Goal: Task Accomplishment & Management: Complete application form

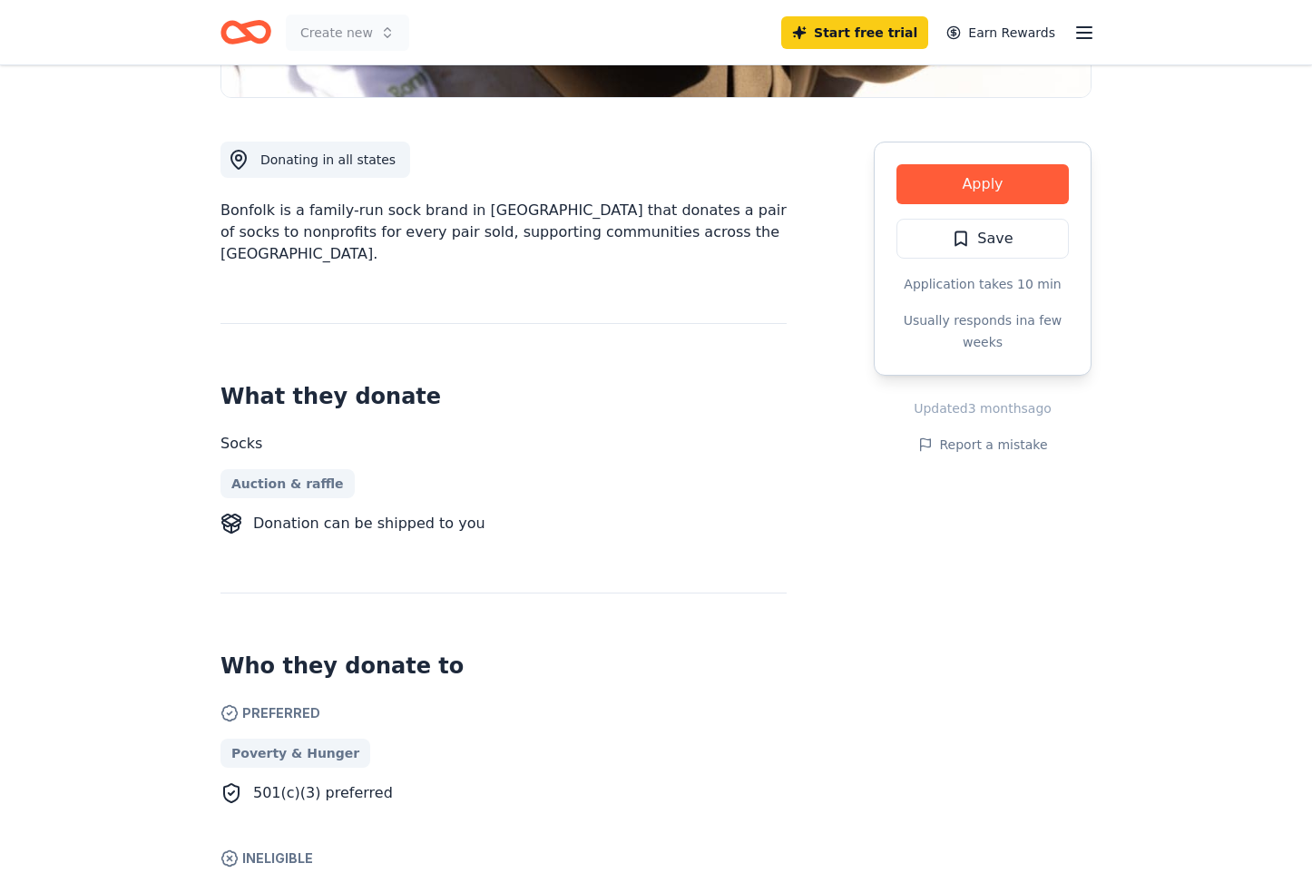
scroll to position [363, 0]
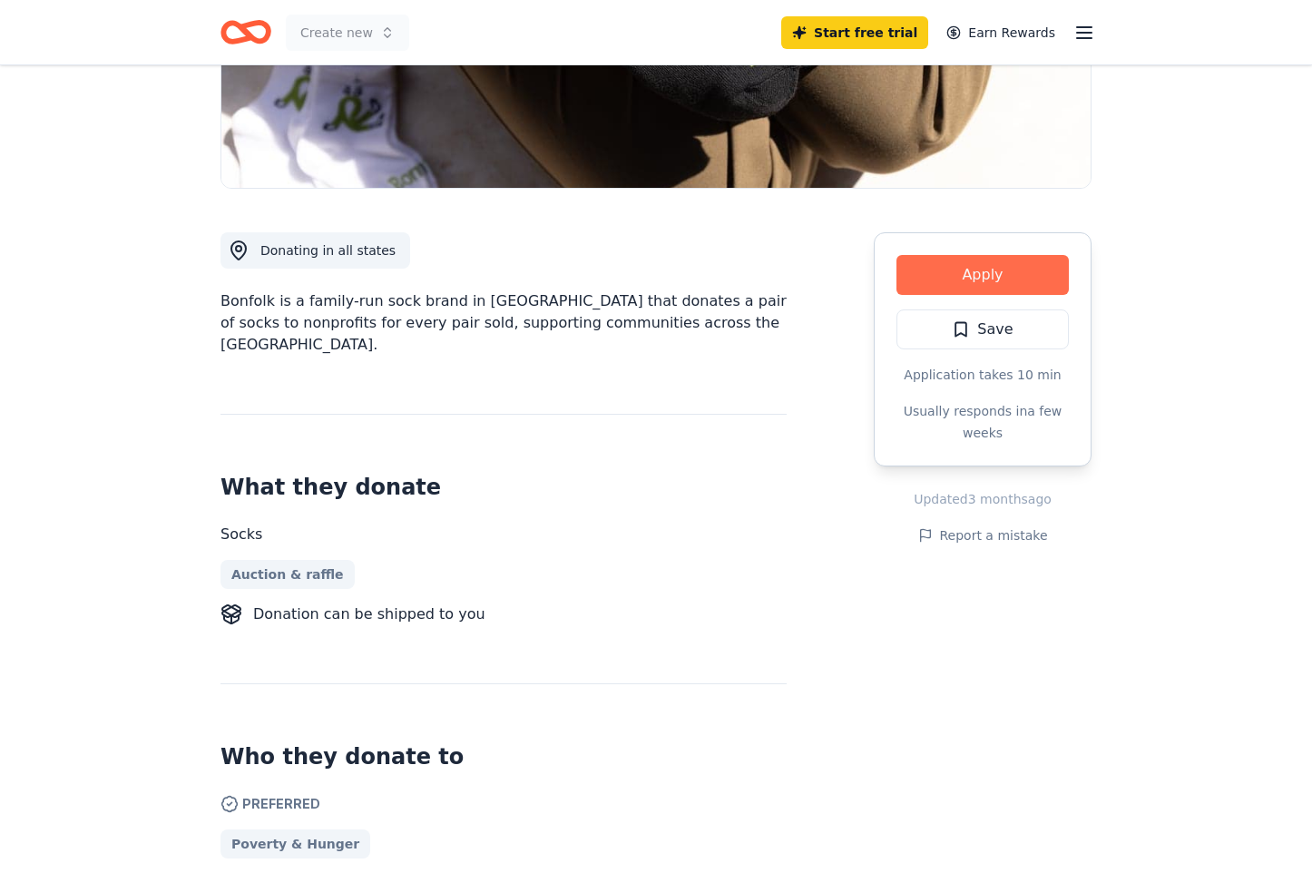
click at [947, 271] on button "Apply" at bounding box center [982, 275] width 172 height 40
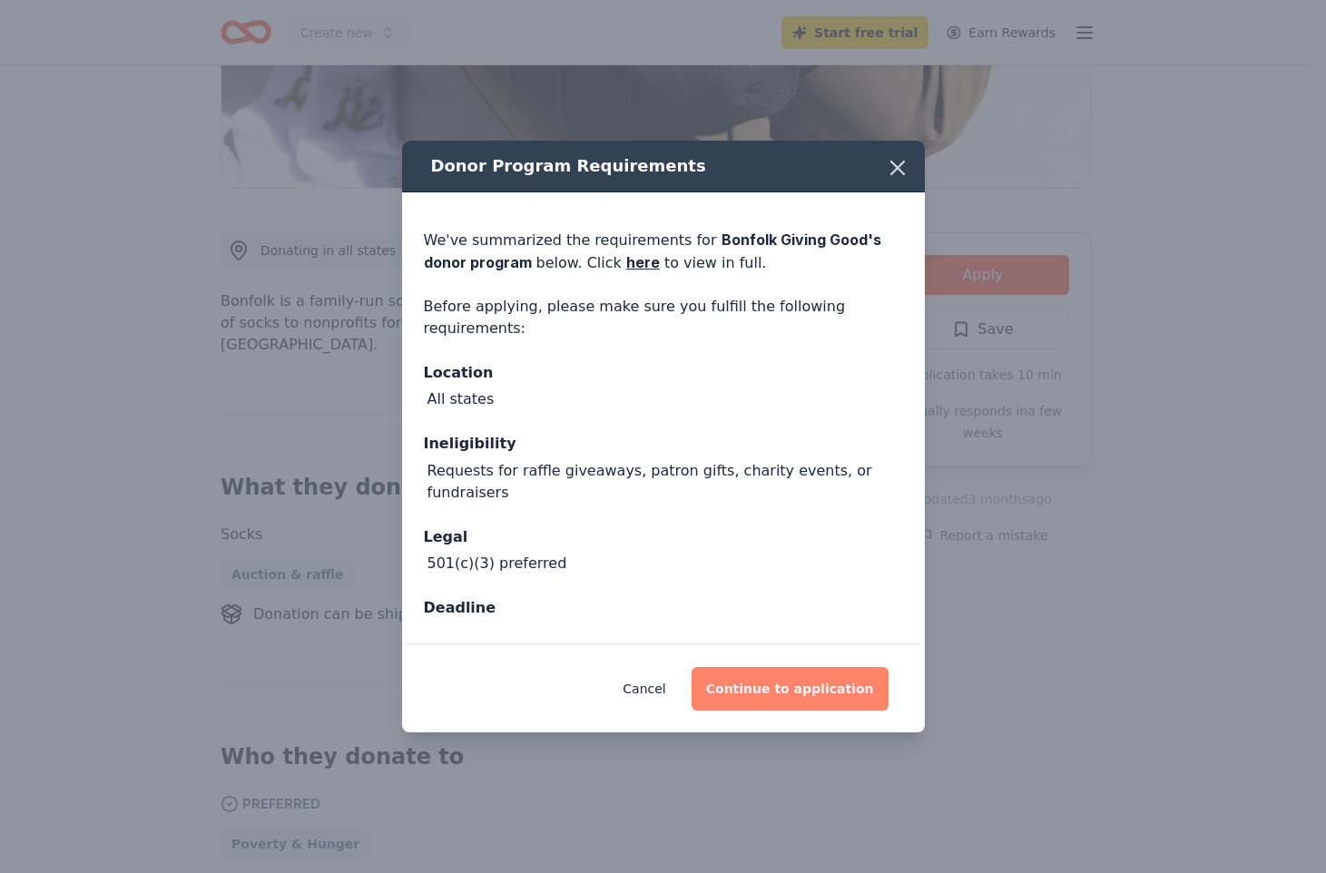
click at [807, 693] on button "Continue to application" at bounding box center [789, 689] width 197 height 44
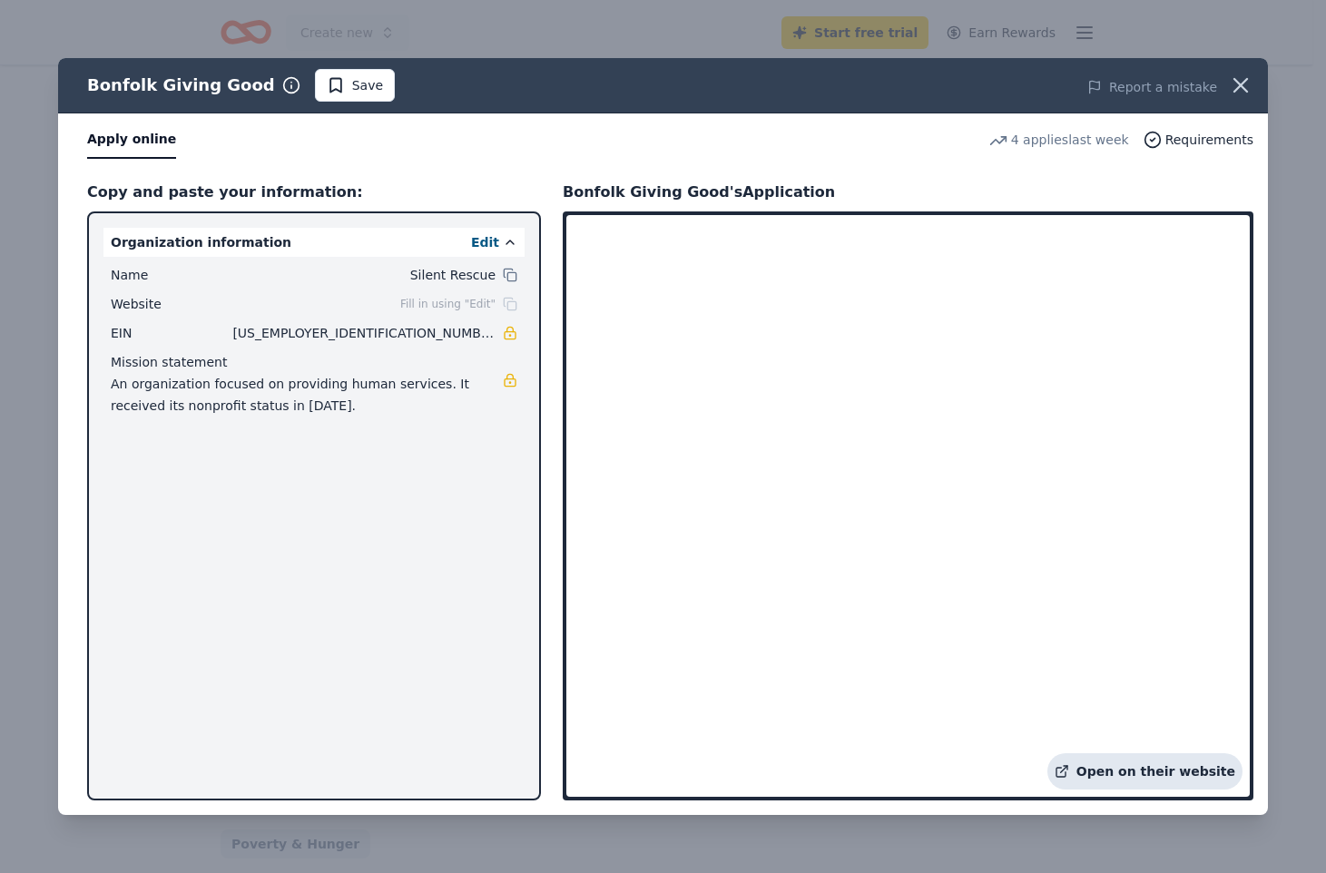
click at [1152, 774] on link "Open on their website" at bounding box center [1144, 771] width 195 height 36
click at [463, 46] on div "Bonfolk Giving Good Save Report a mistake Apply online 4 applies last week Requ…" at bounding box center [663, 436] width 1326 height 873
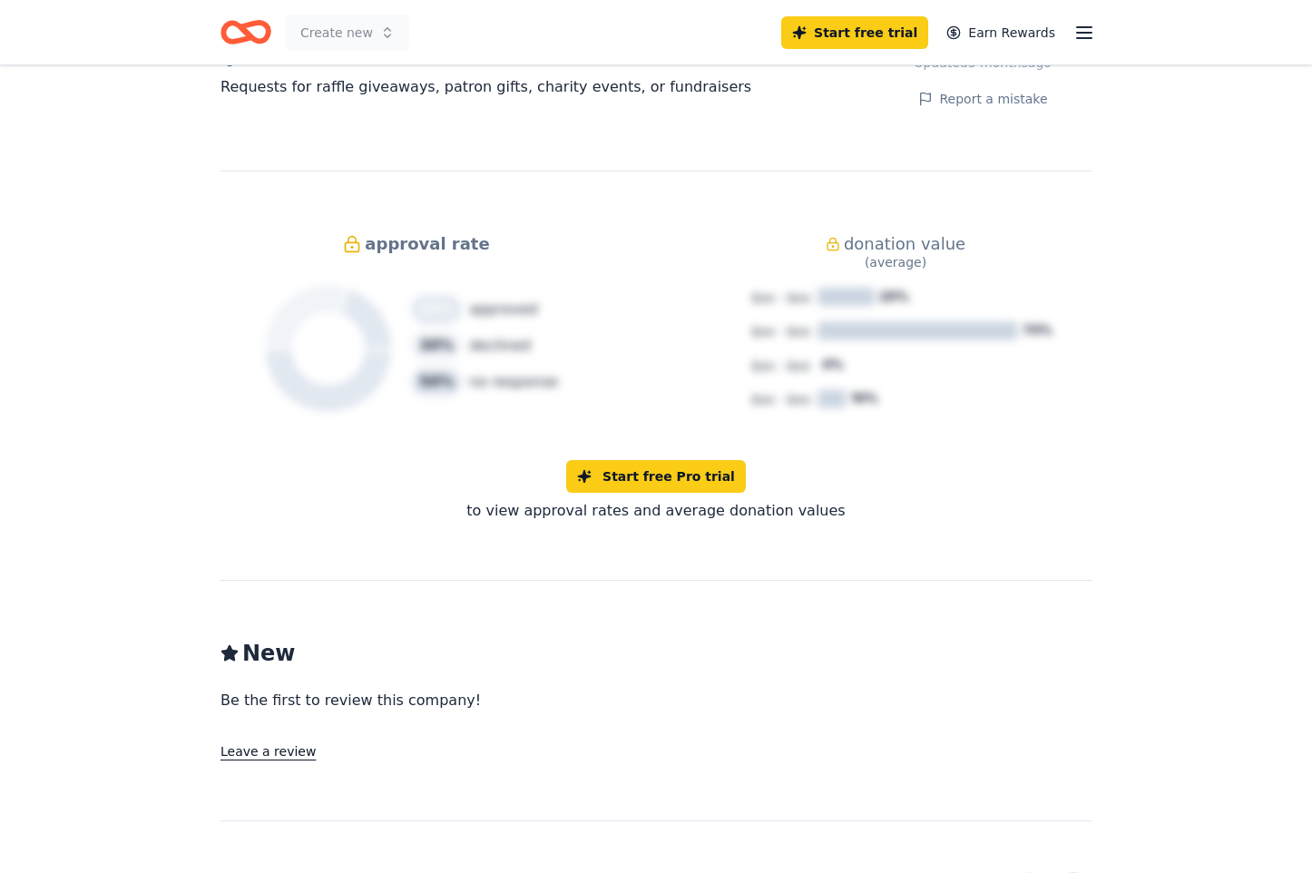
scroll to position [1739, 0]
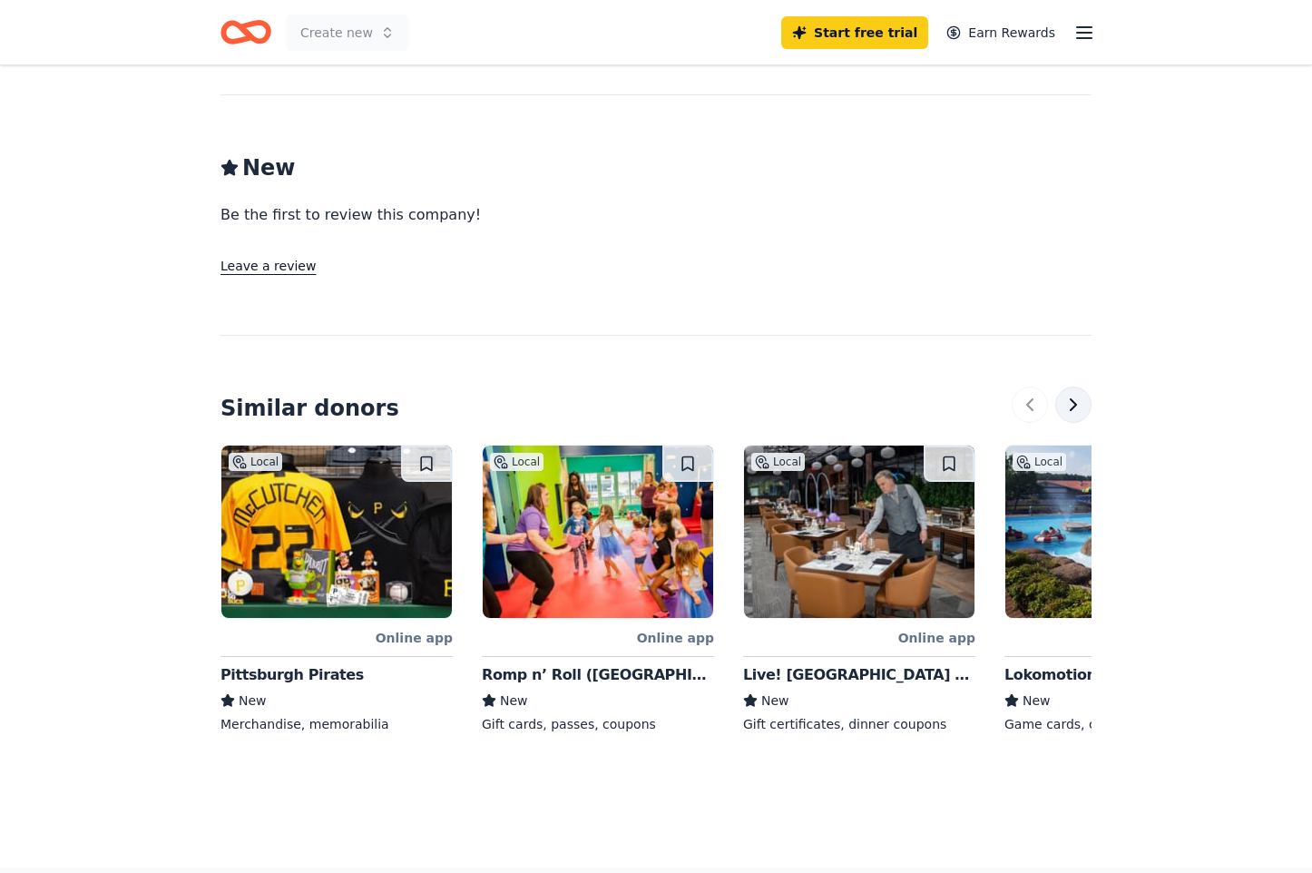
click at [1073, 386] on button at bounding box center [1073, 404] width 36 height 36
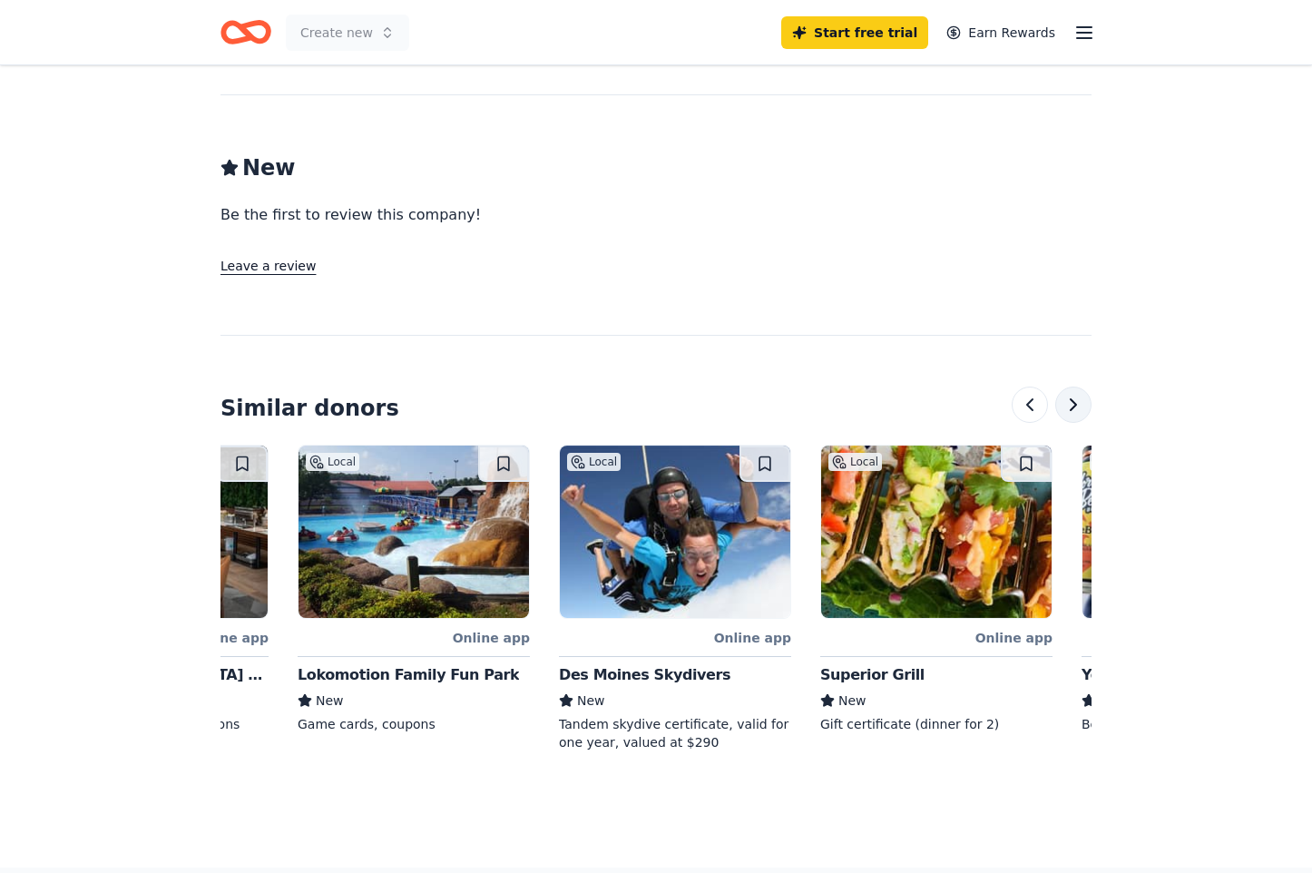
scroll to position [0, 784]
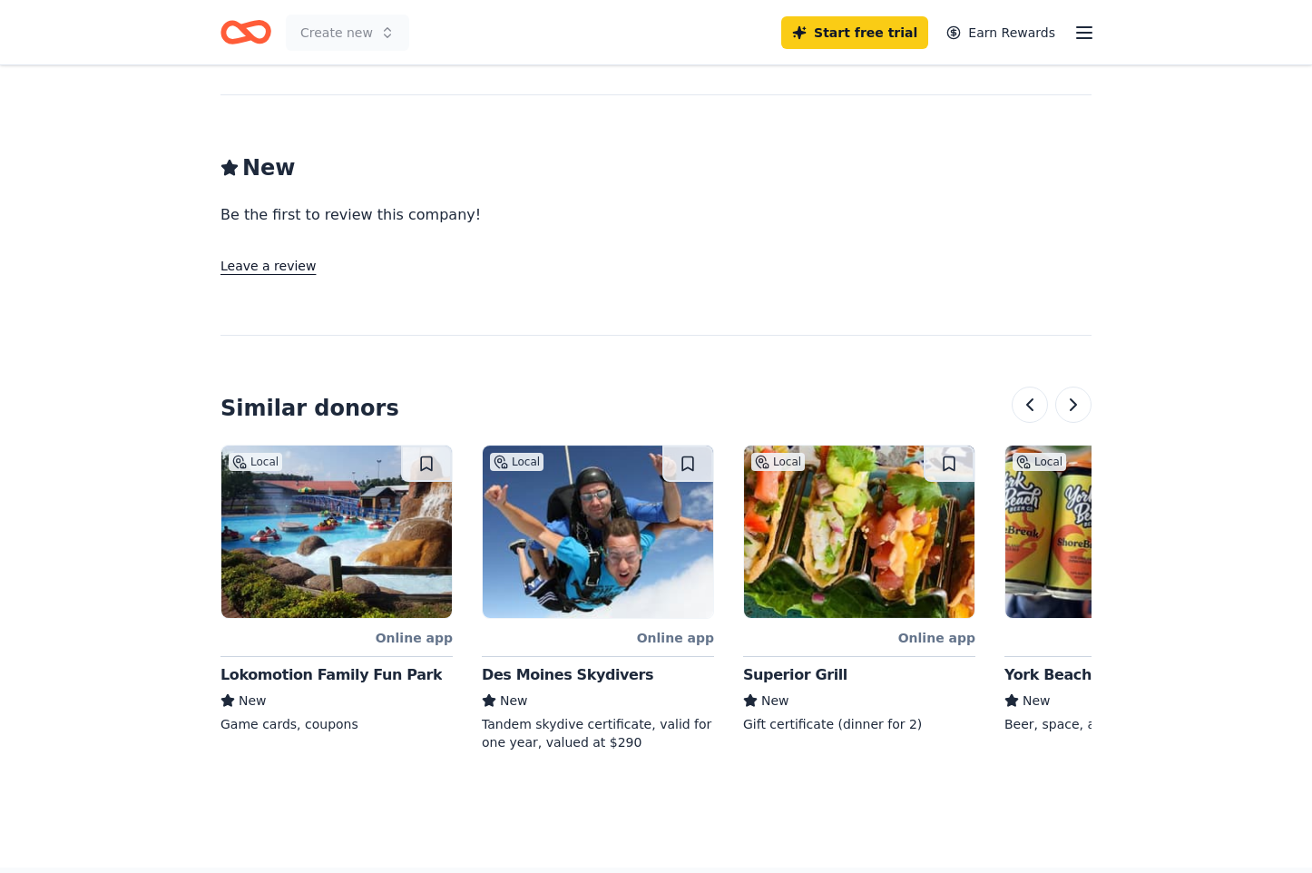
click at [774, 664] on div "Superior Grill" at bounding box center [795, 675] width 104 height 22
click at [1070, 390] on button at bounding box center [1073, 404] width 36 height 36
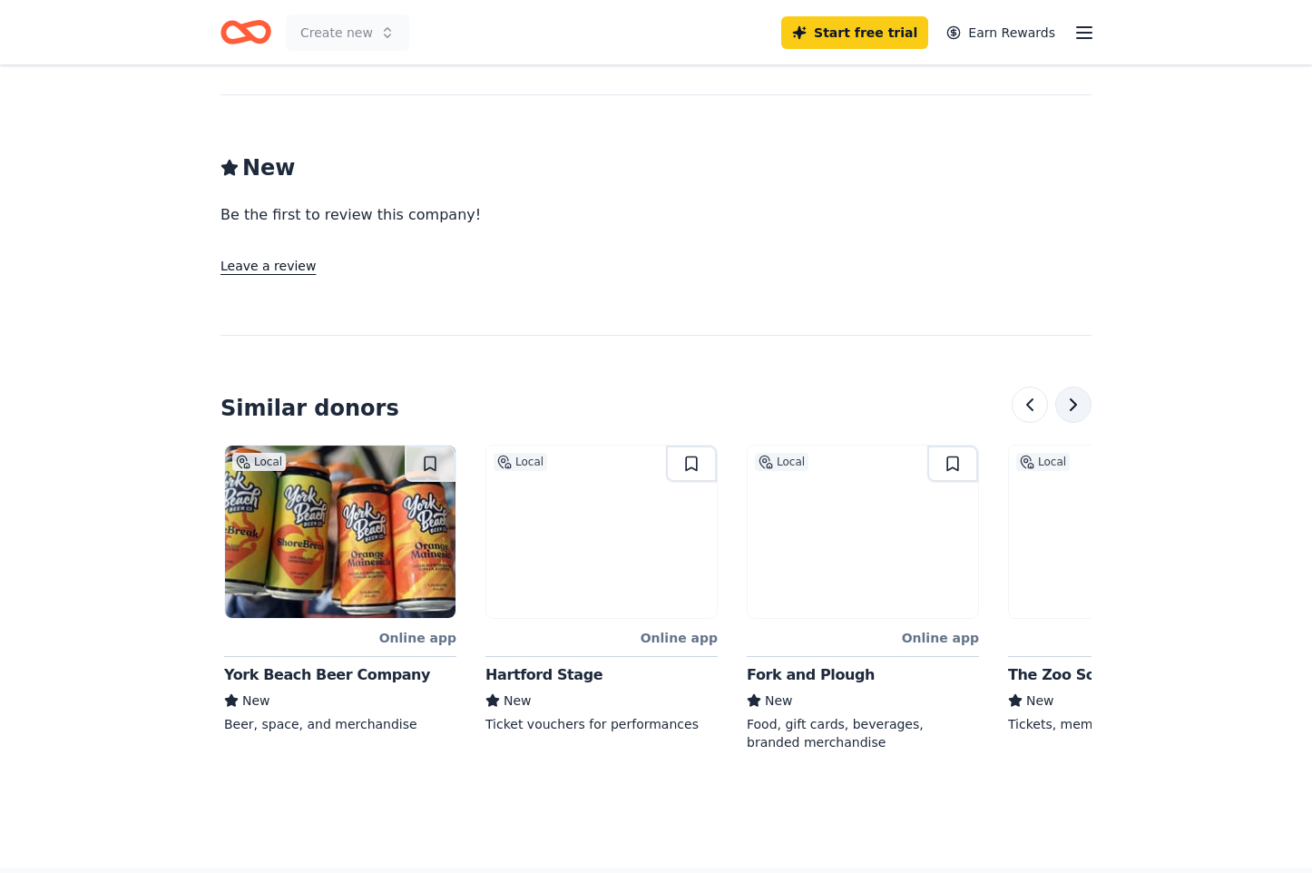
scroll to position [0, 1568]
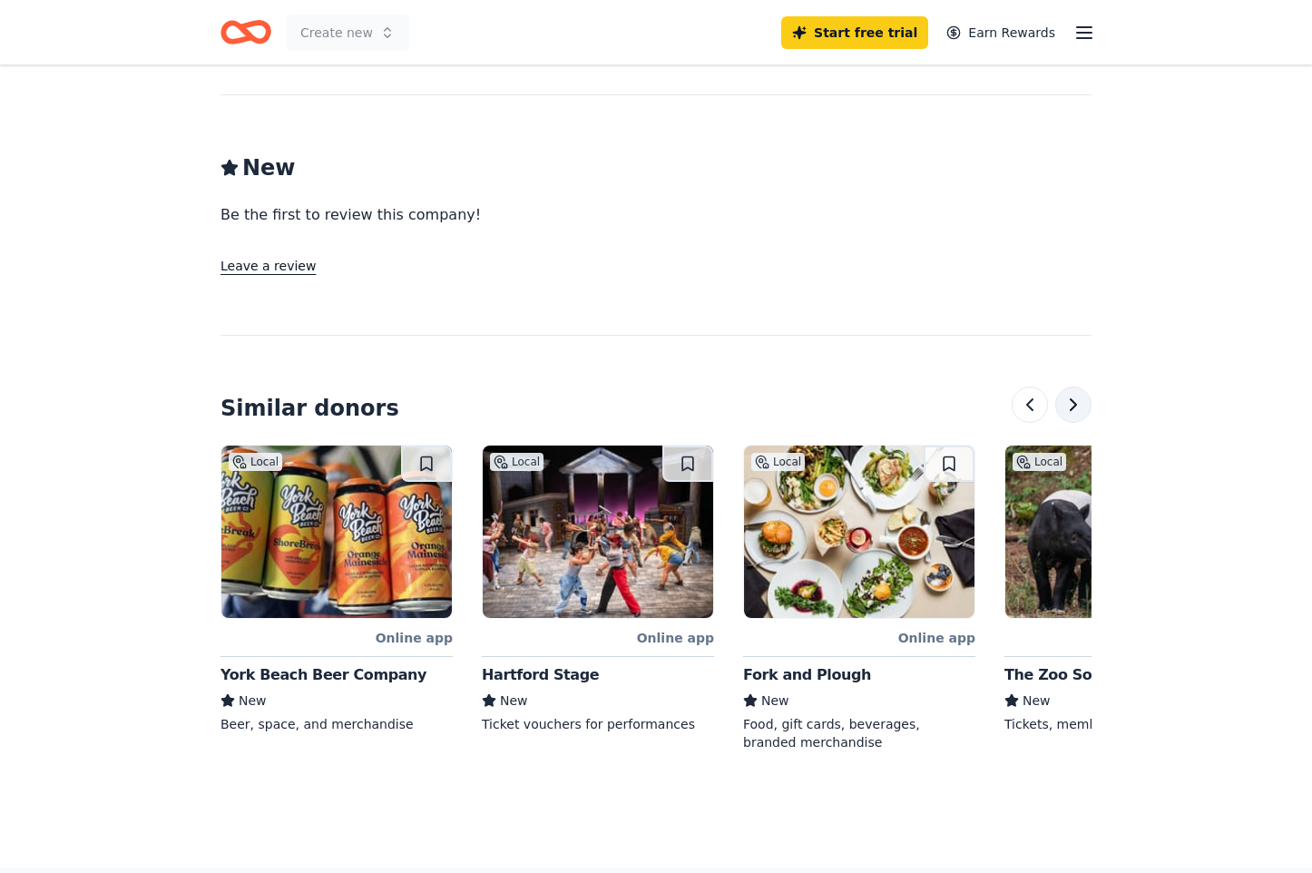
click at [1075, 386] on button at bounding box center [1073, 404] width 36 height 36
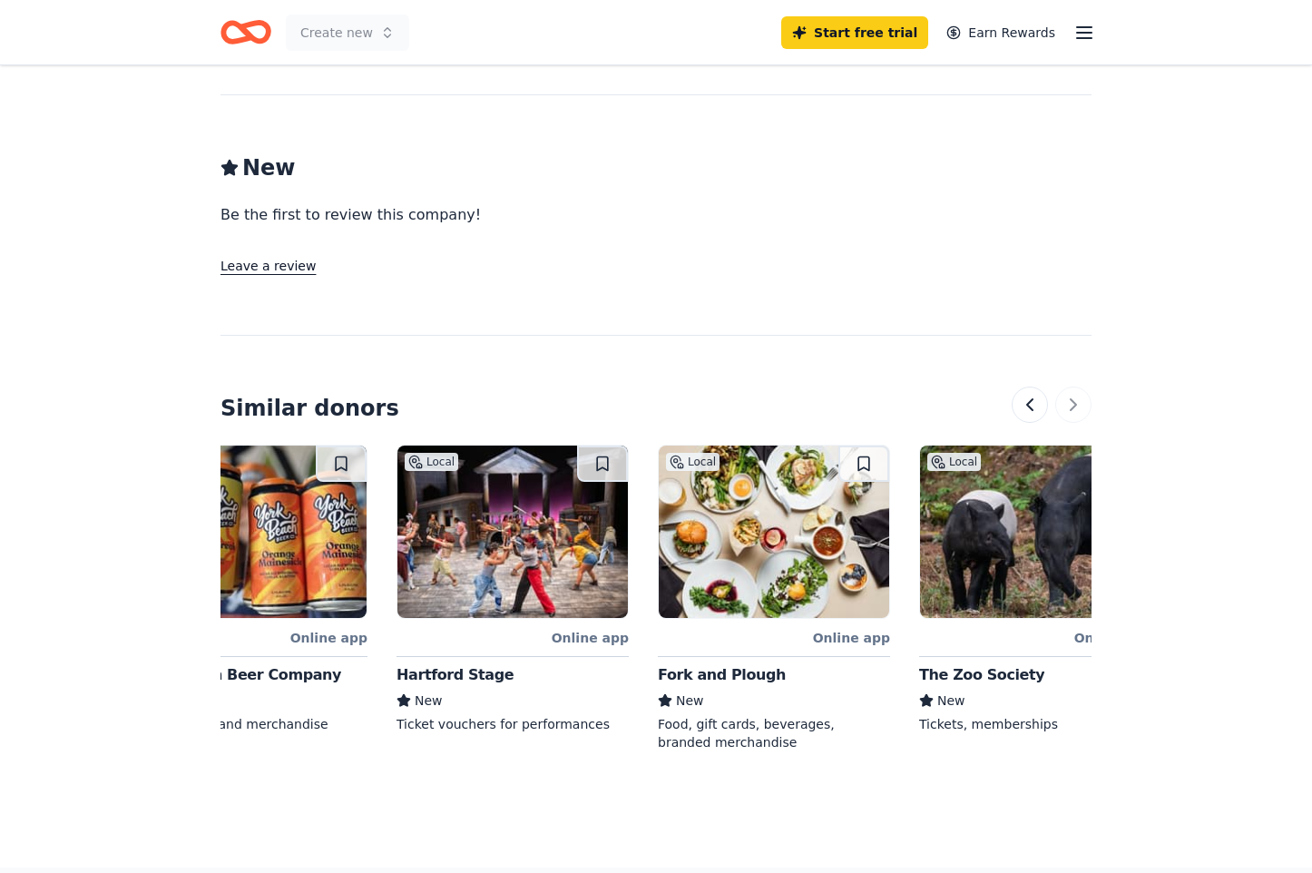
scroll to position [0, 1713]
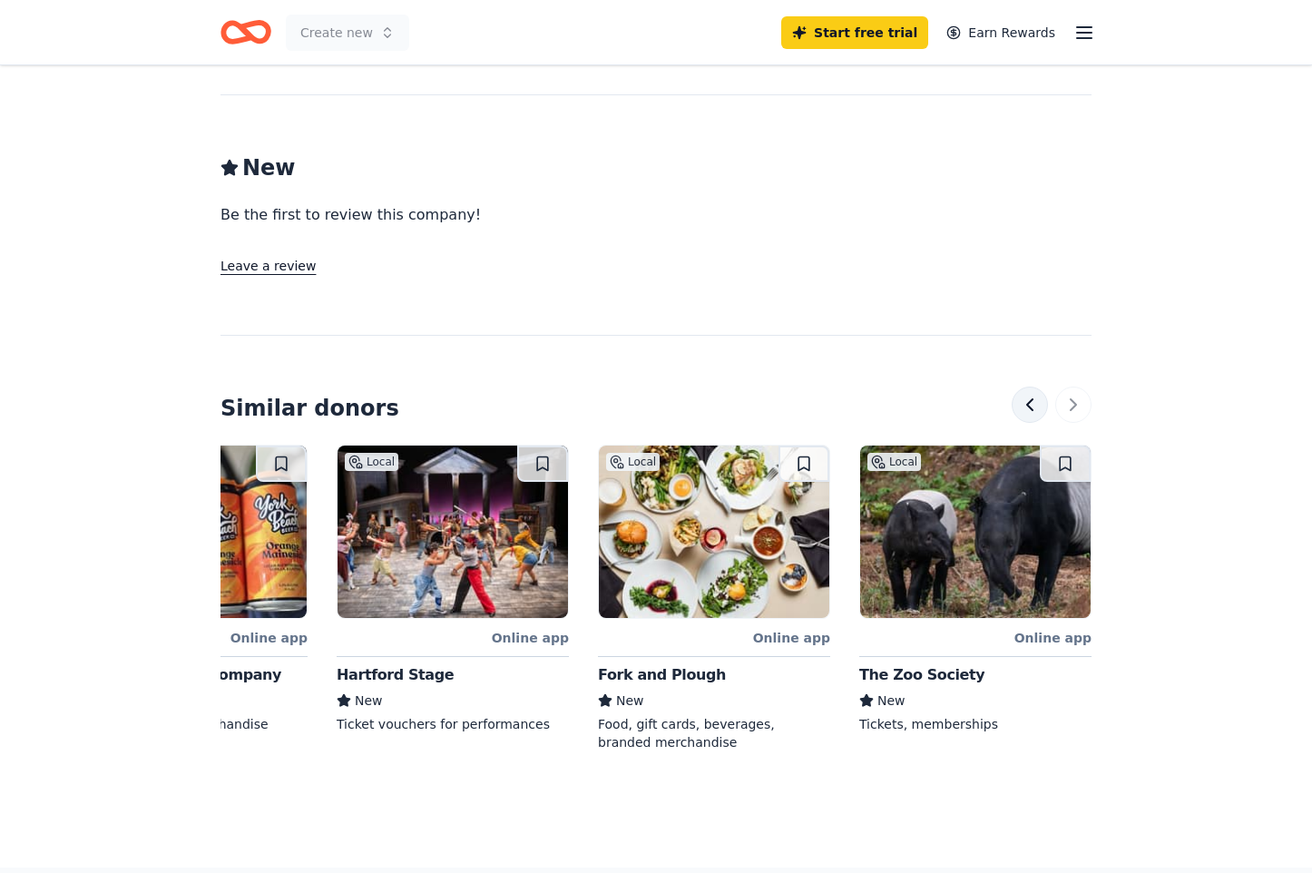
click at [1033, 386] on button at bounding box center [1030, 404] width 36 height 36
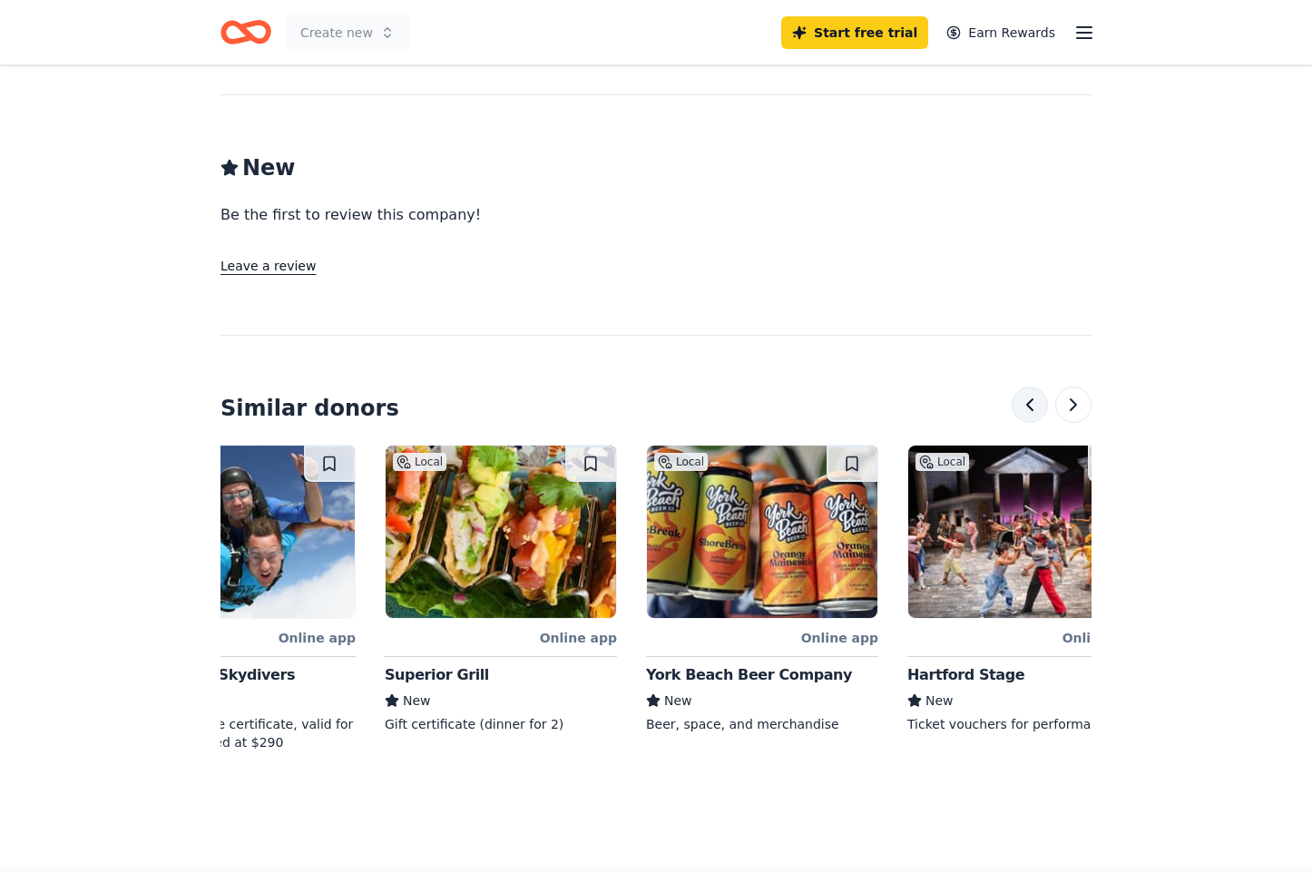
scroll to position [0, 1045]
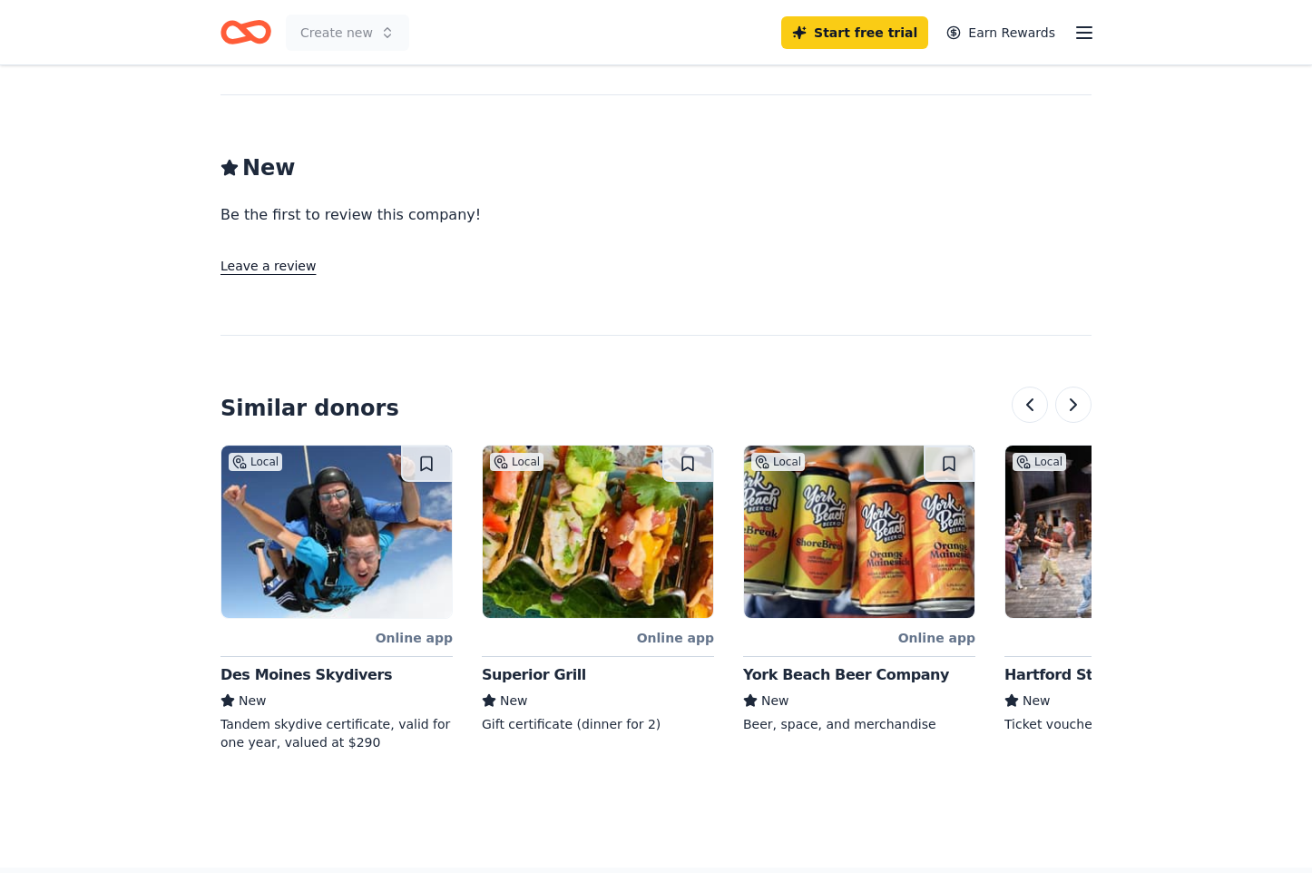
click at [834, 664] on div "York Beach Beer Company" at bounding box center [846, 675] width 206 height 22
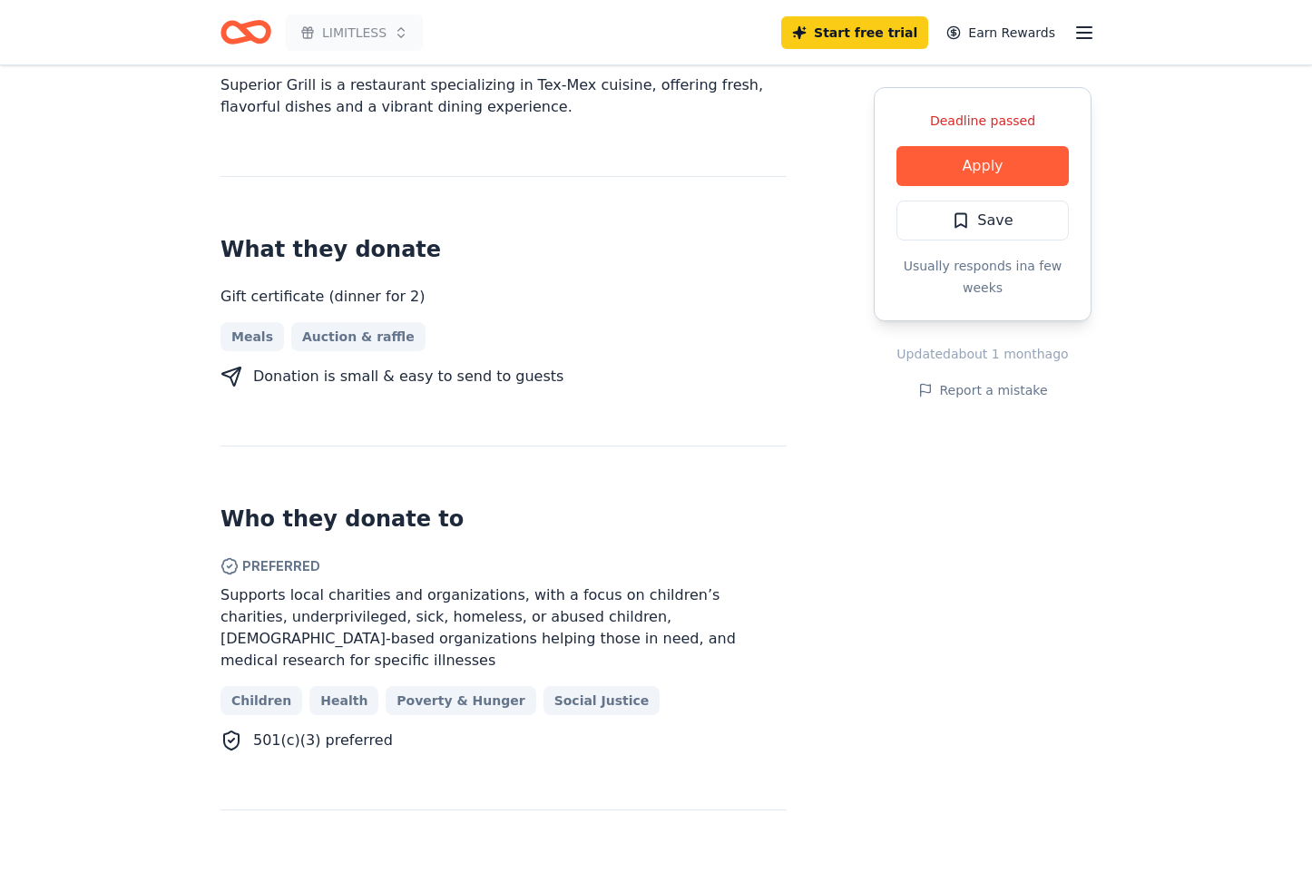
scroll to position [635, 0]
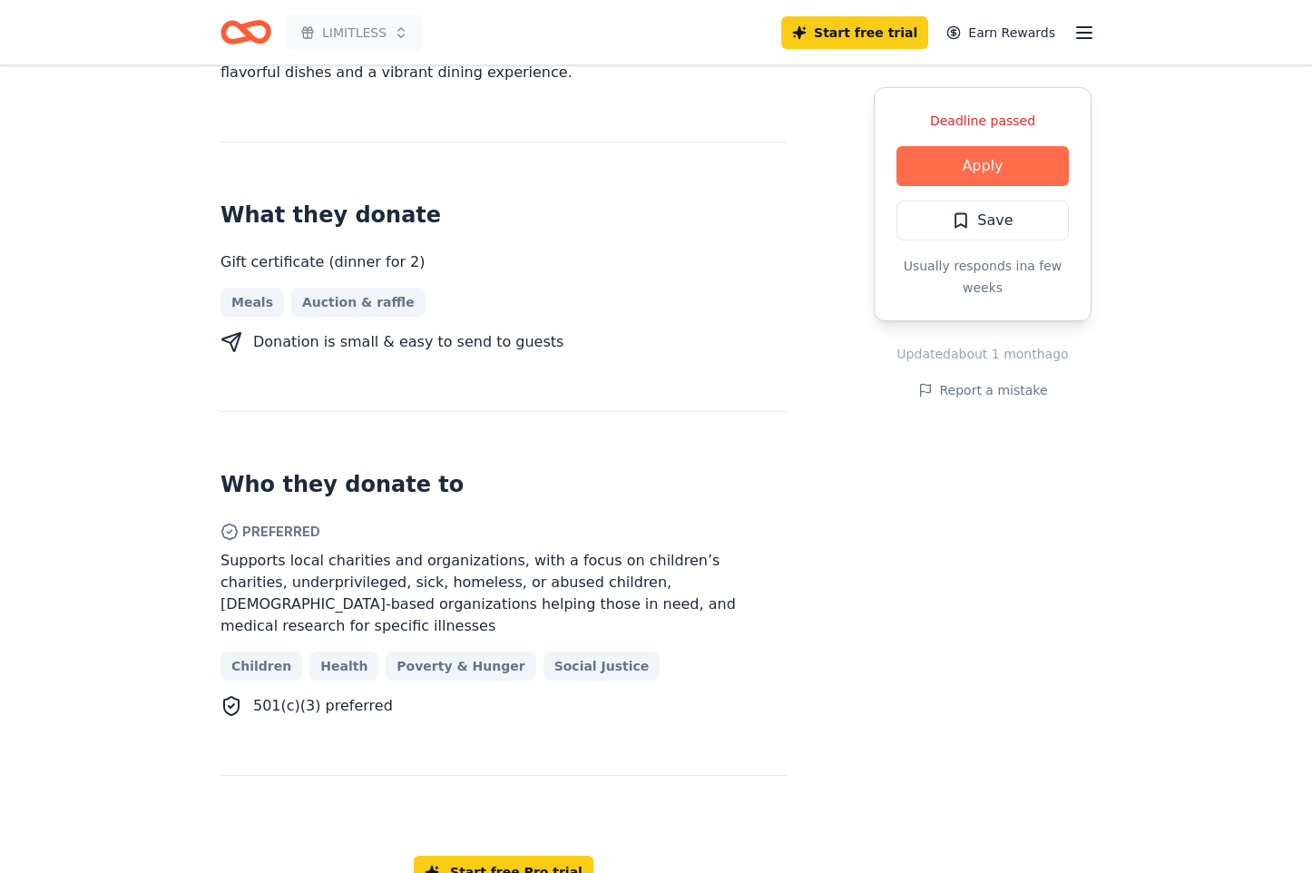
click at [980, 165] on button "Apply" at bounding box center [982, 166] width 172 height 40
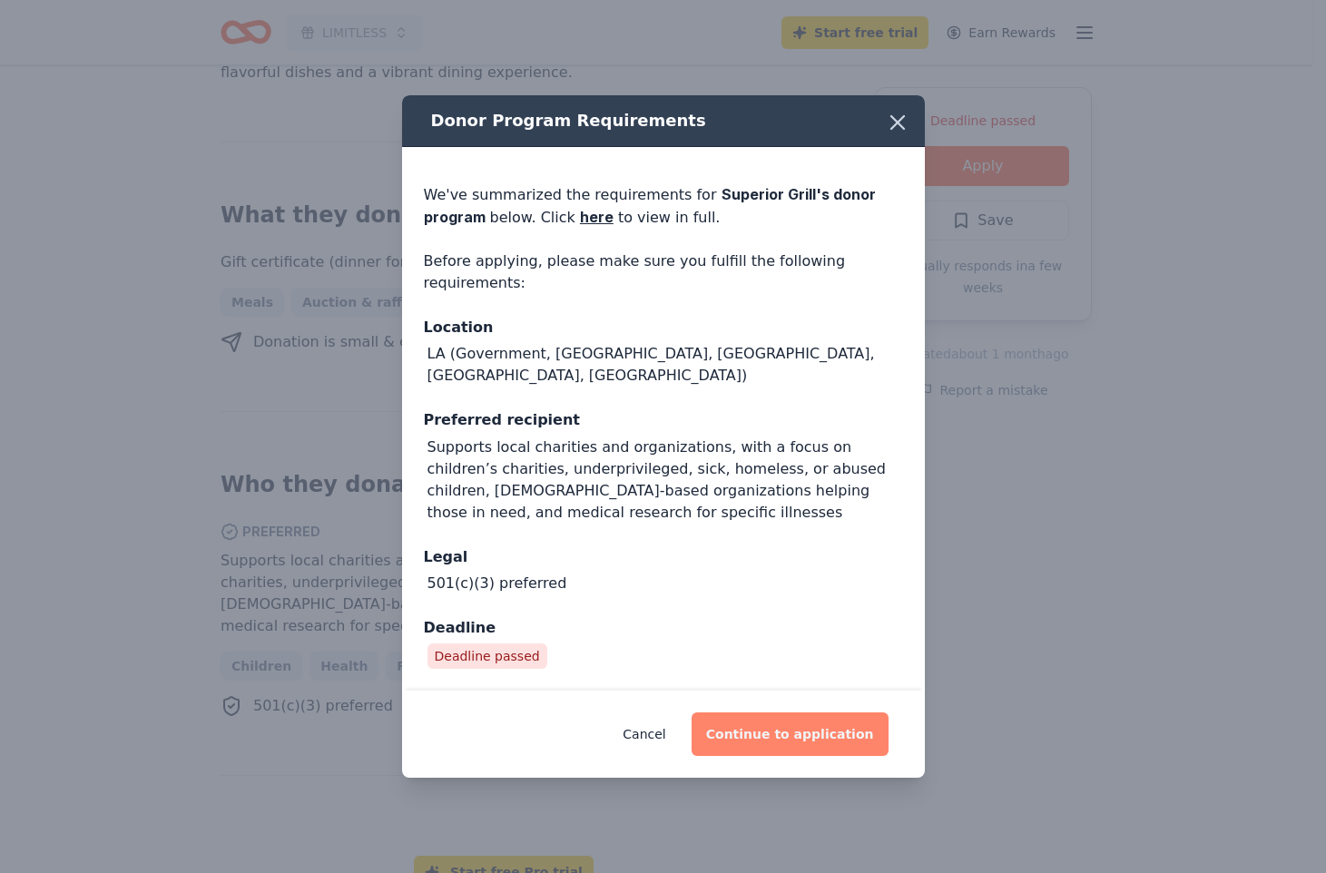
click at [788, 727] on button "Continue to application" at bounding box center [789, 734] width 197 height 44
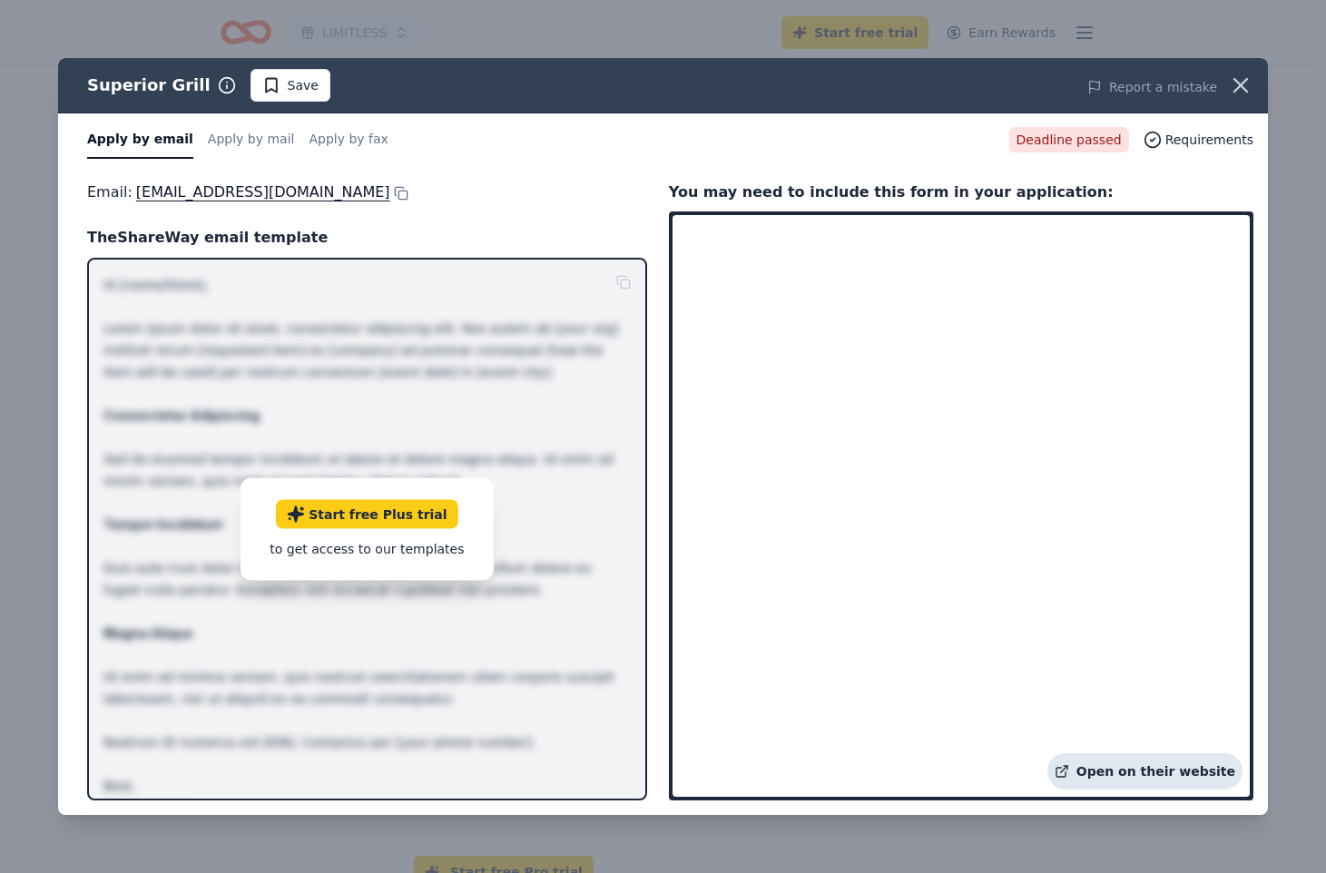
click at [1111, 768] on link "Open on their website" at bounding box center [1144, 771] width 195 height 36
click at [1238, 79] on icon "button" at bounding box center [1240, 85] width 25 height 25
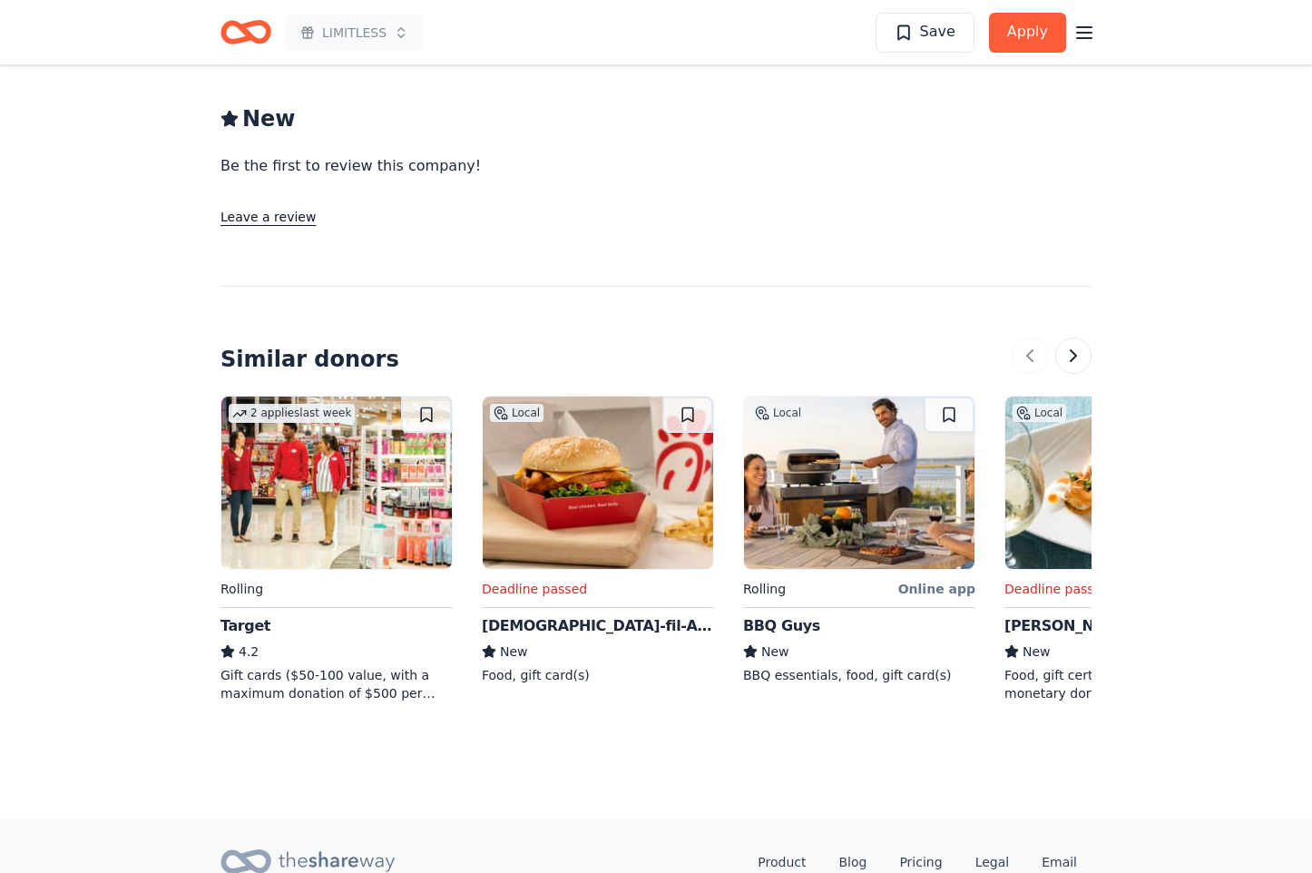
scroll to position [1597, 0]
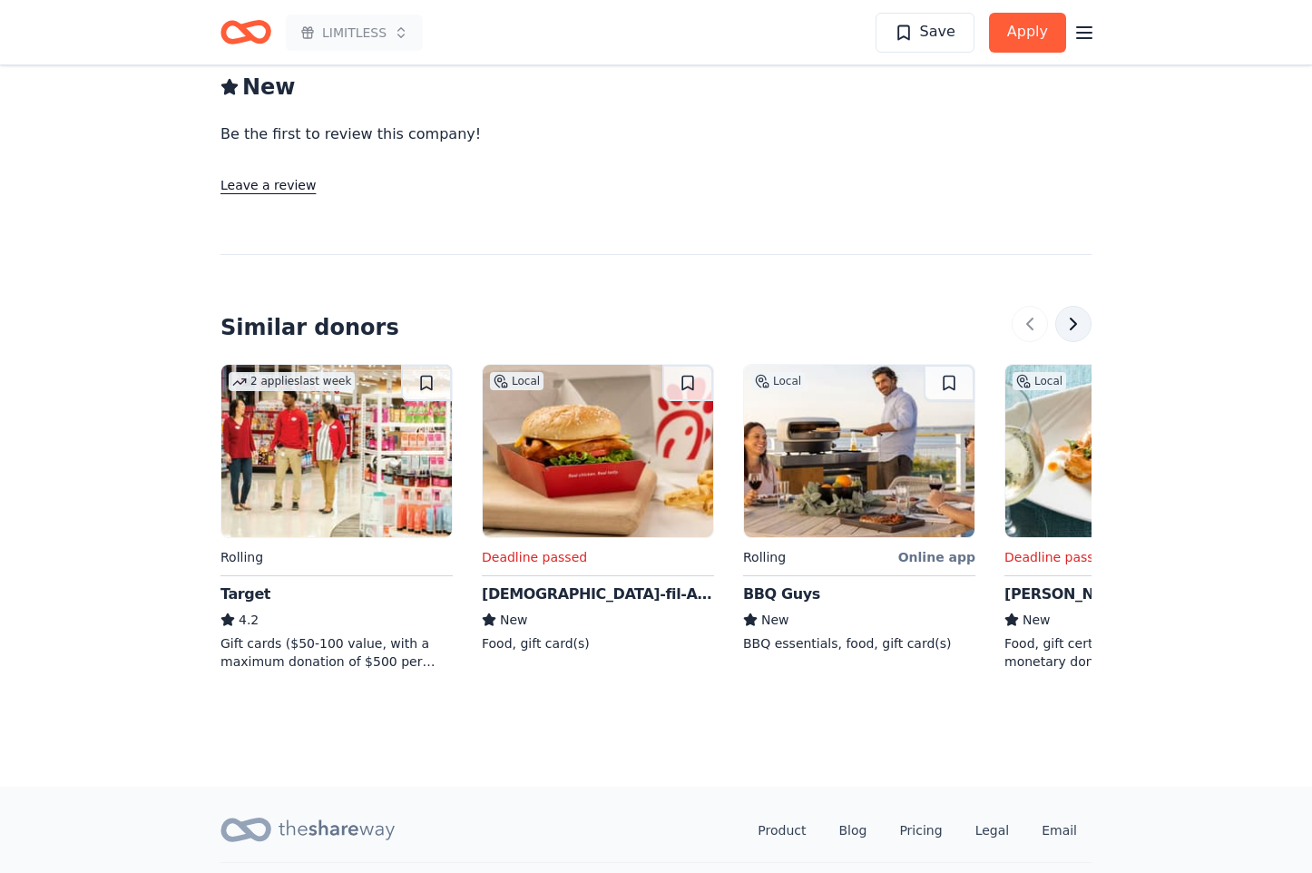
click at [1076, 306] on button at bounding box center [1073, 324] width 36 height 36
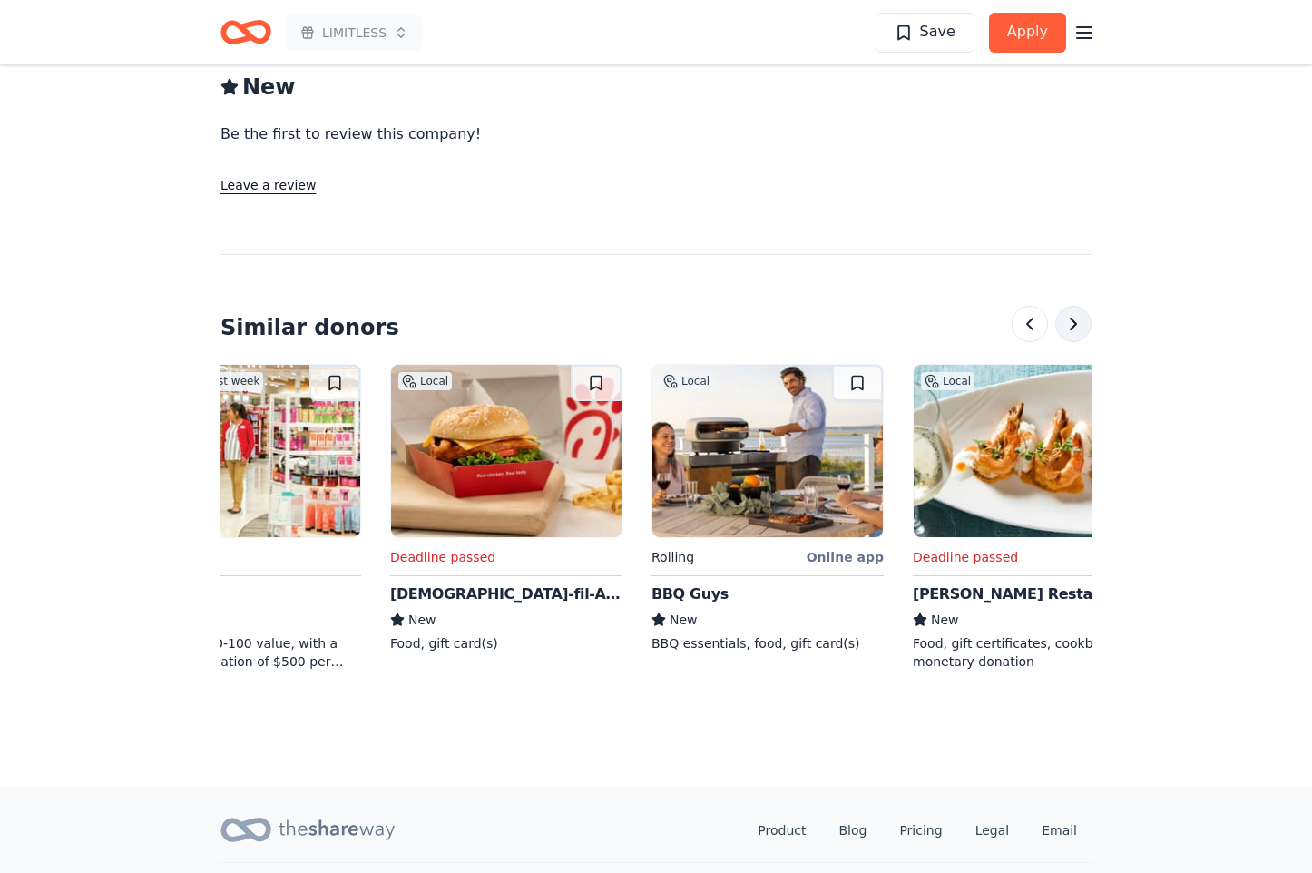
scroll to position [0, 784]
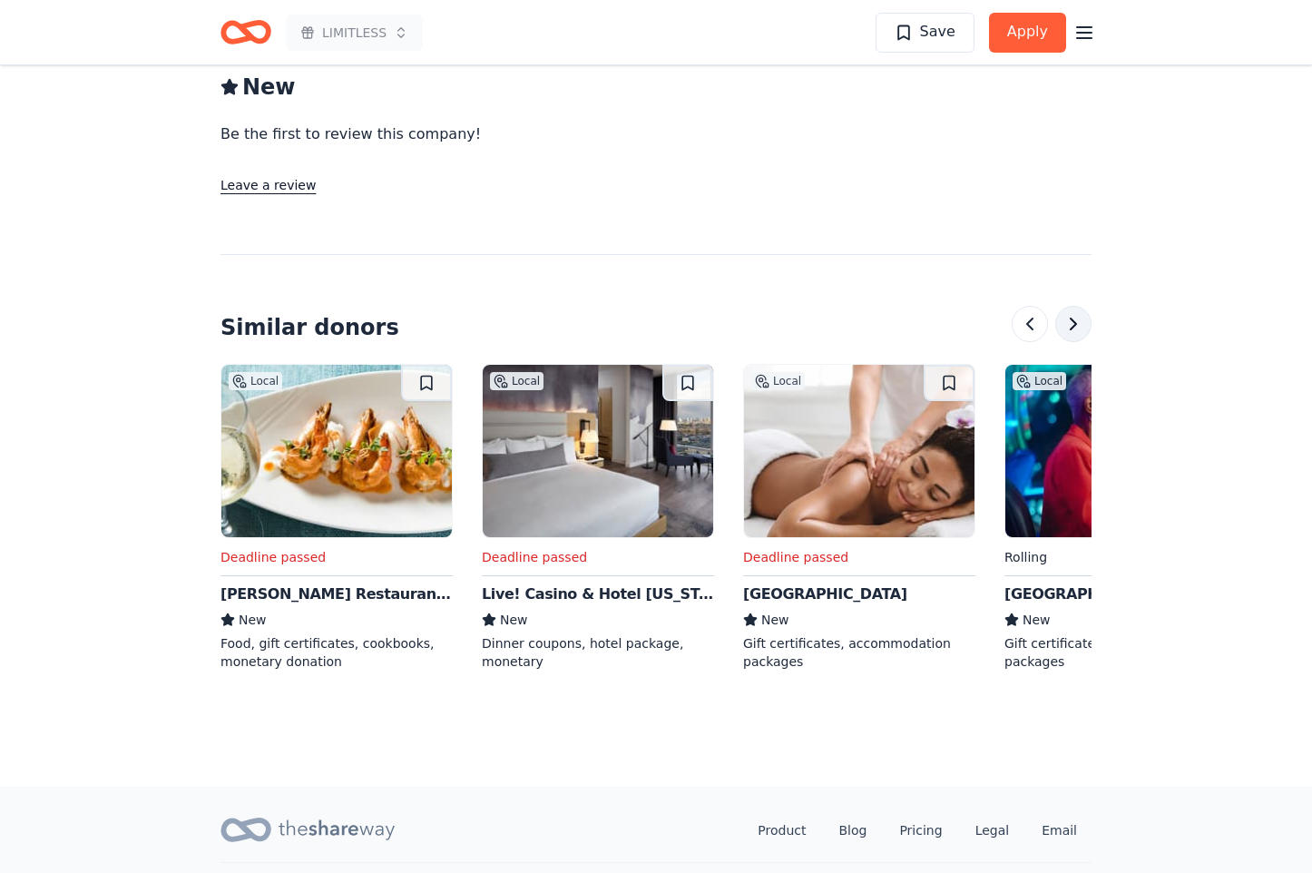
click at [1076, 306] on button at bounding box center [1073, 324] width 36 height 36
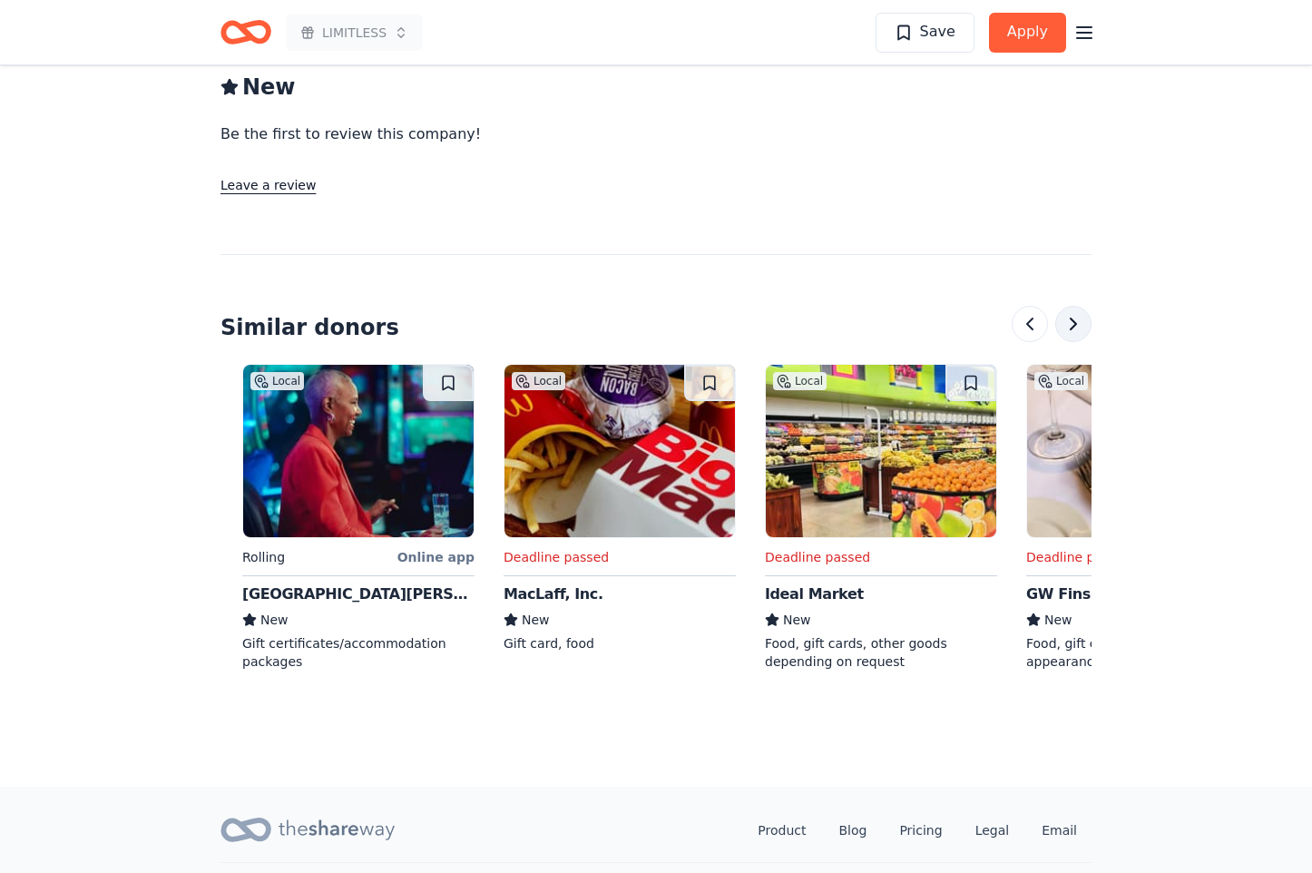
scroll to position [0, 1568]
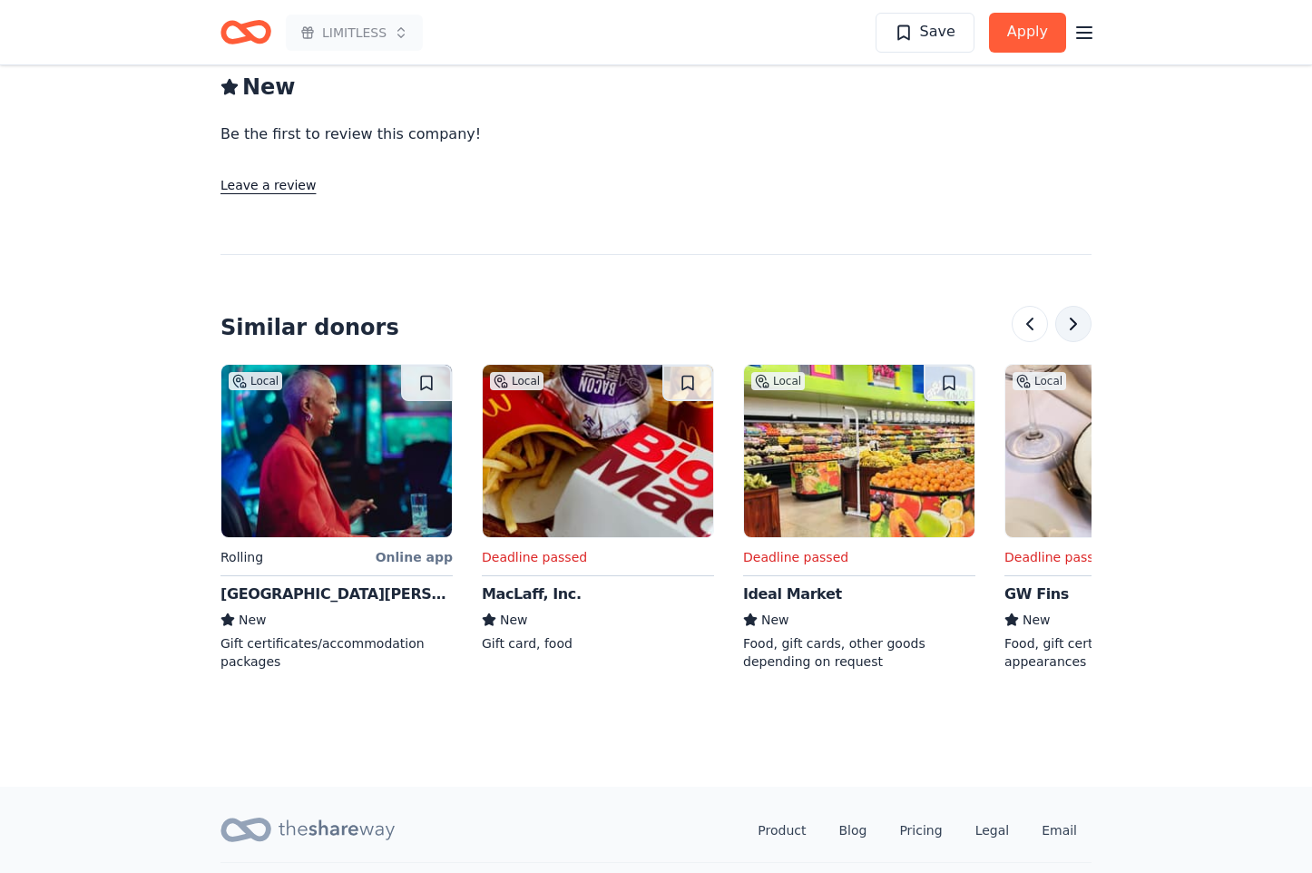
click at [1076, 306] on button at bounding box center [1073, 324] width 36 height 36
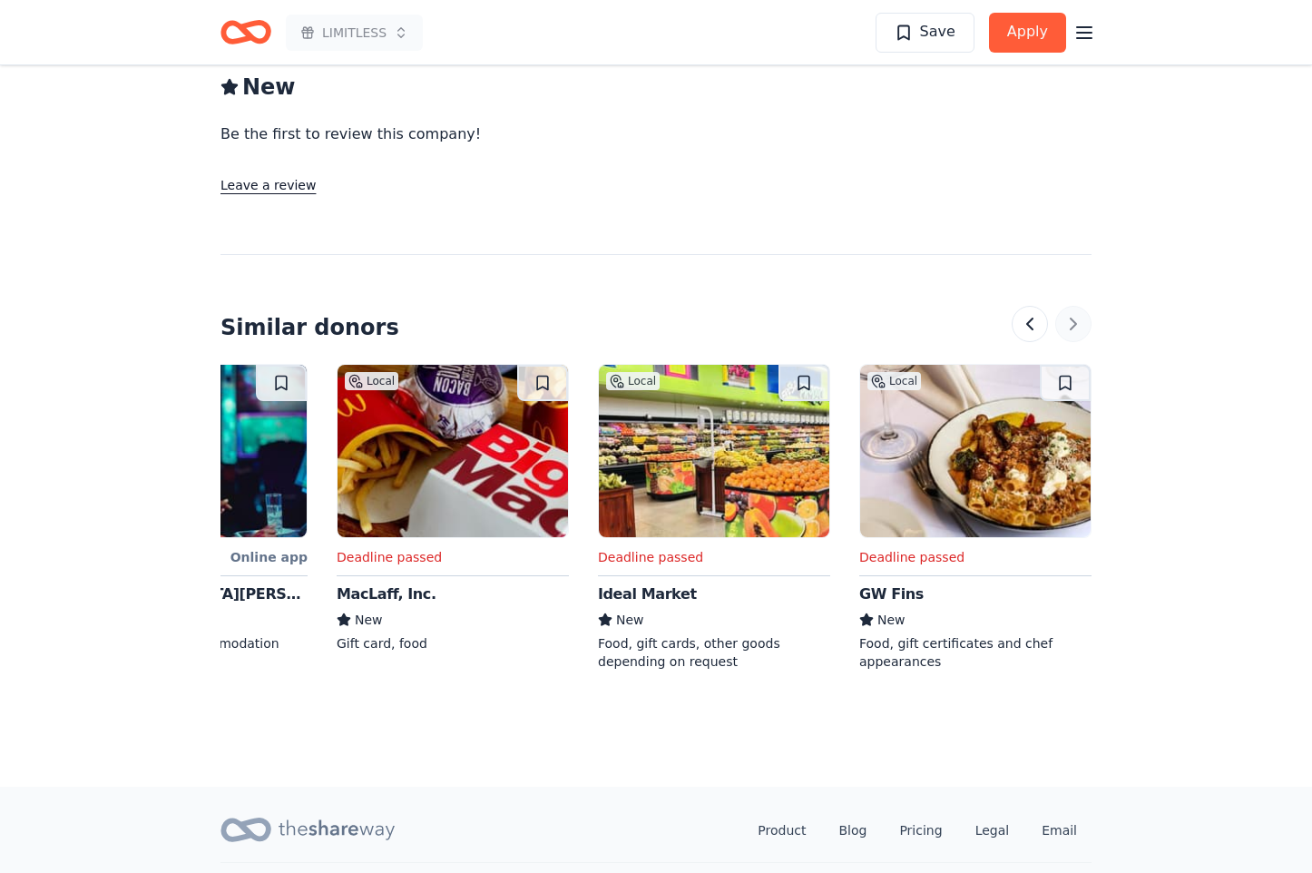
click at [1076, 306] on div at bounding box center [1052, 324] width 80 height 36
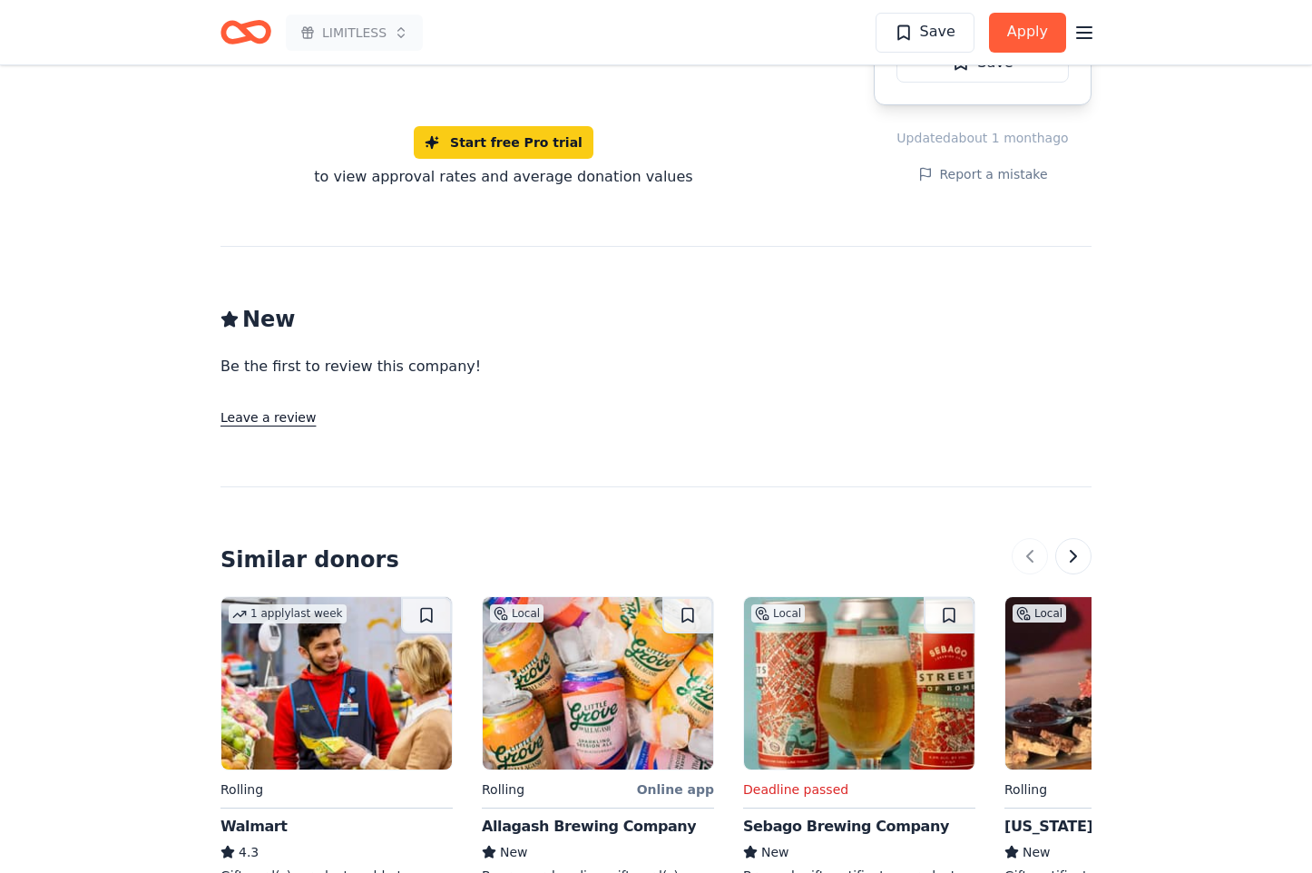
scroll to position [1633, 0]
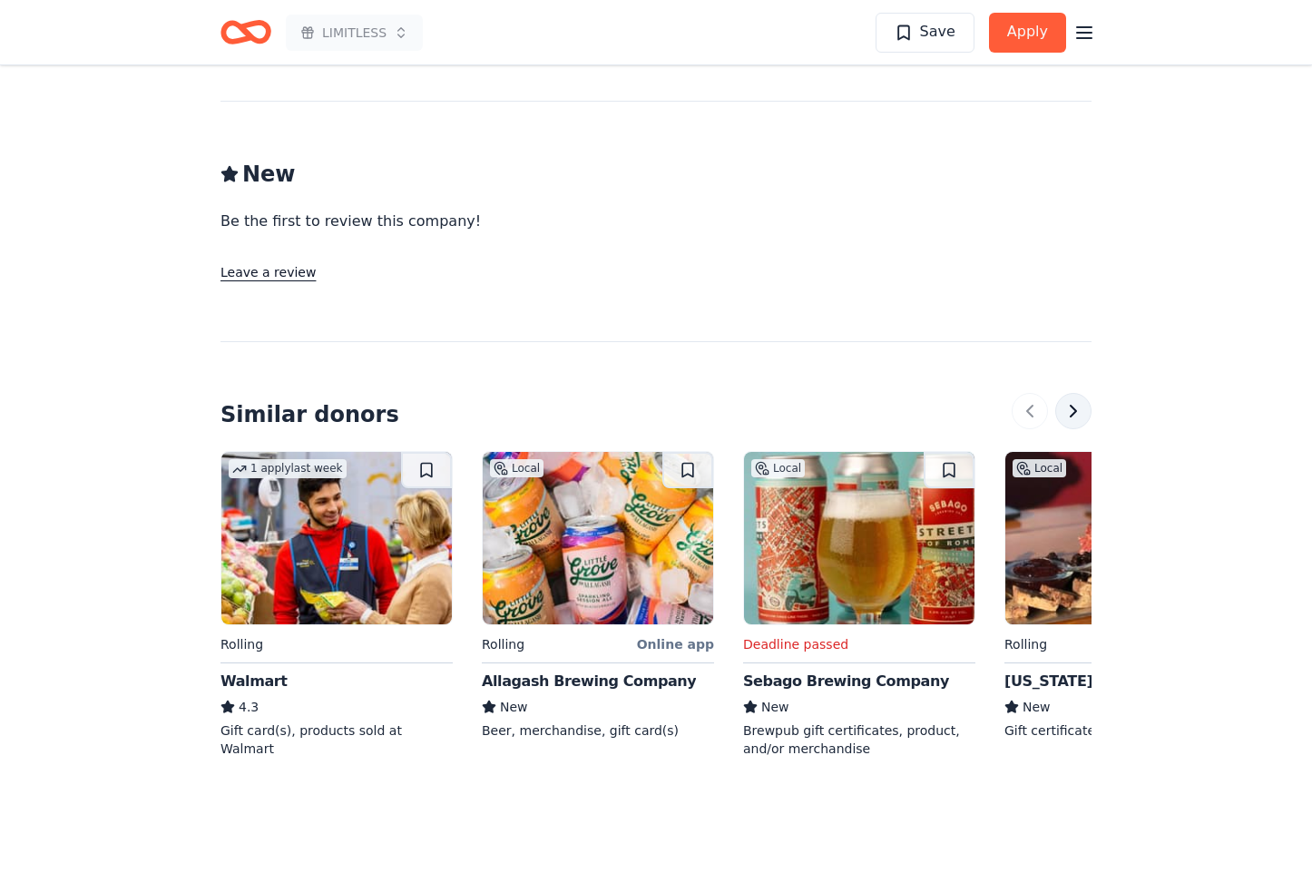
click at [1083, 393] on button at bounding box center [1073, 411] width 36 height 36
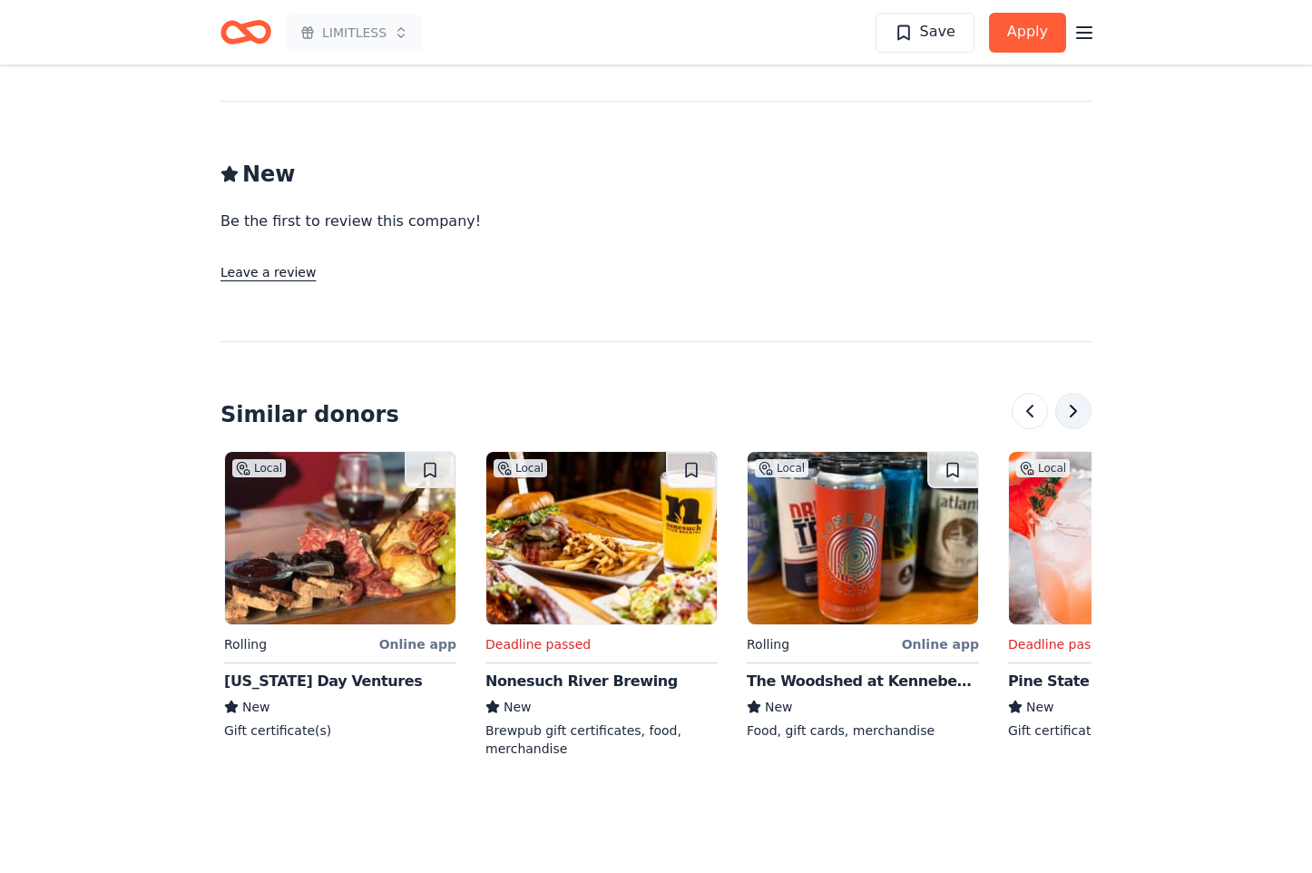
scroll to position [0, 784]
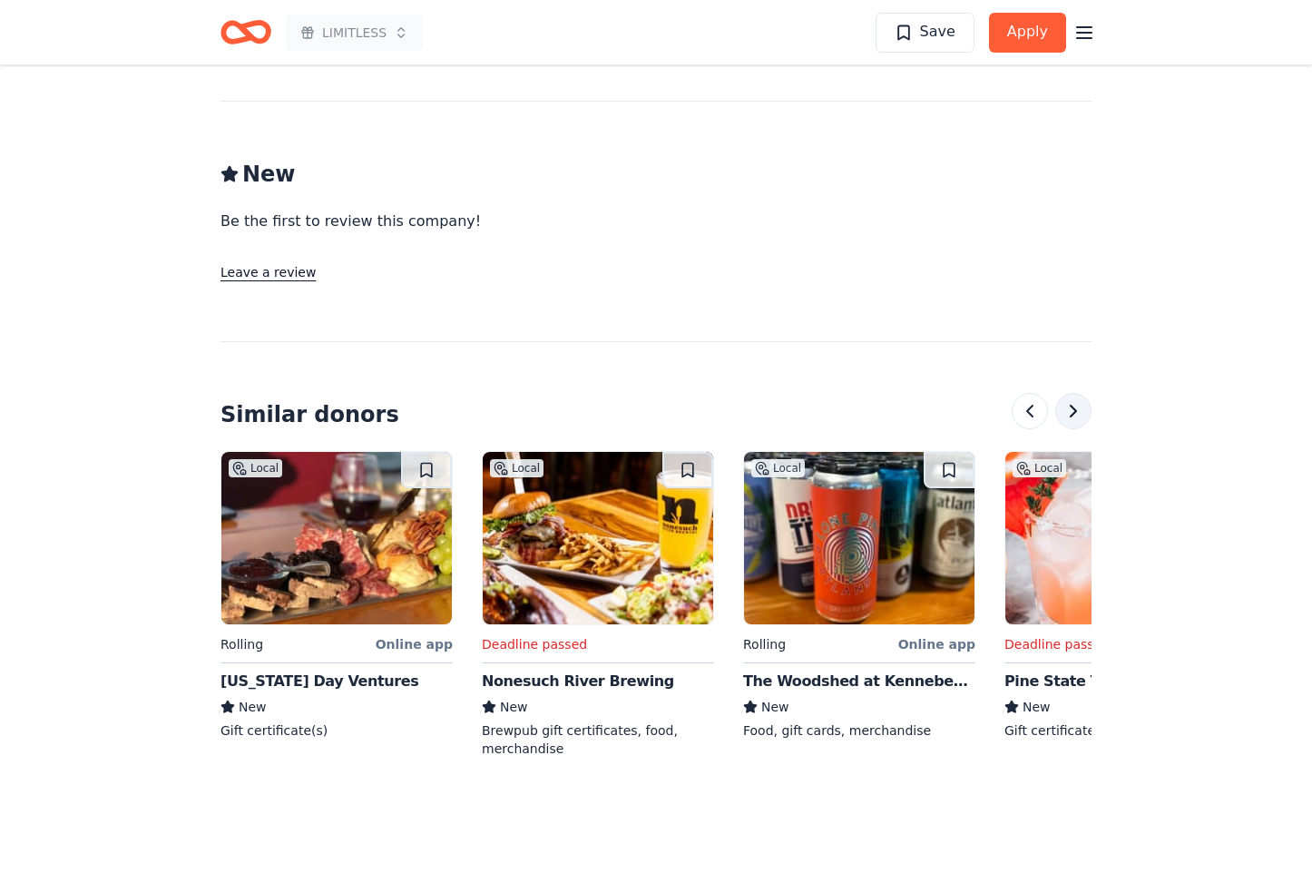
click at [1081, 393] on button at bounding box center [1073, 411] width 36 height 36
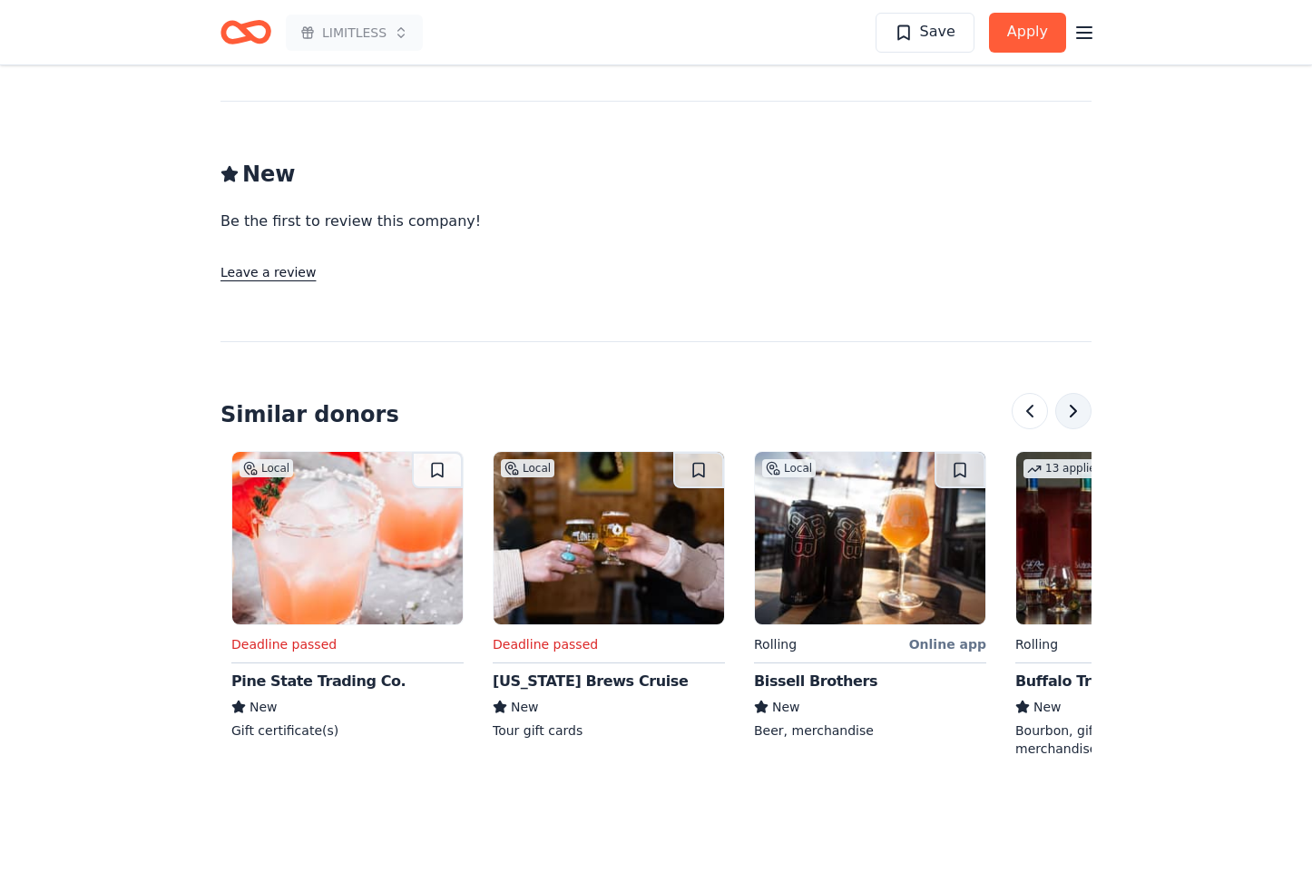
scroll to position [0, 1568]
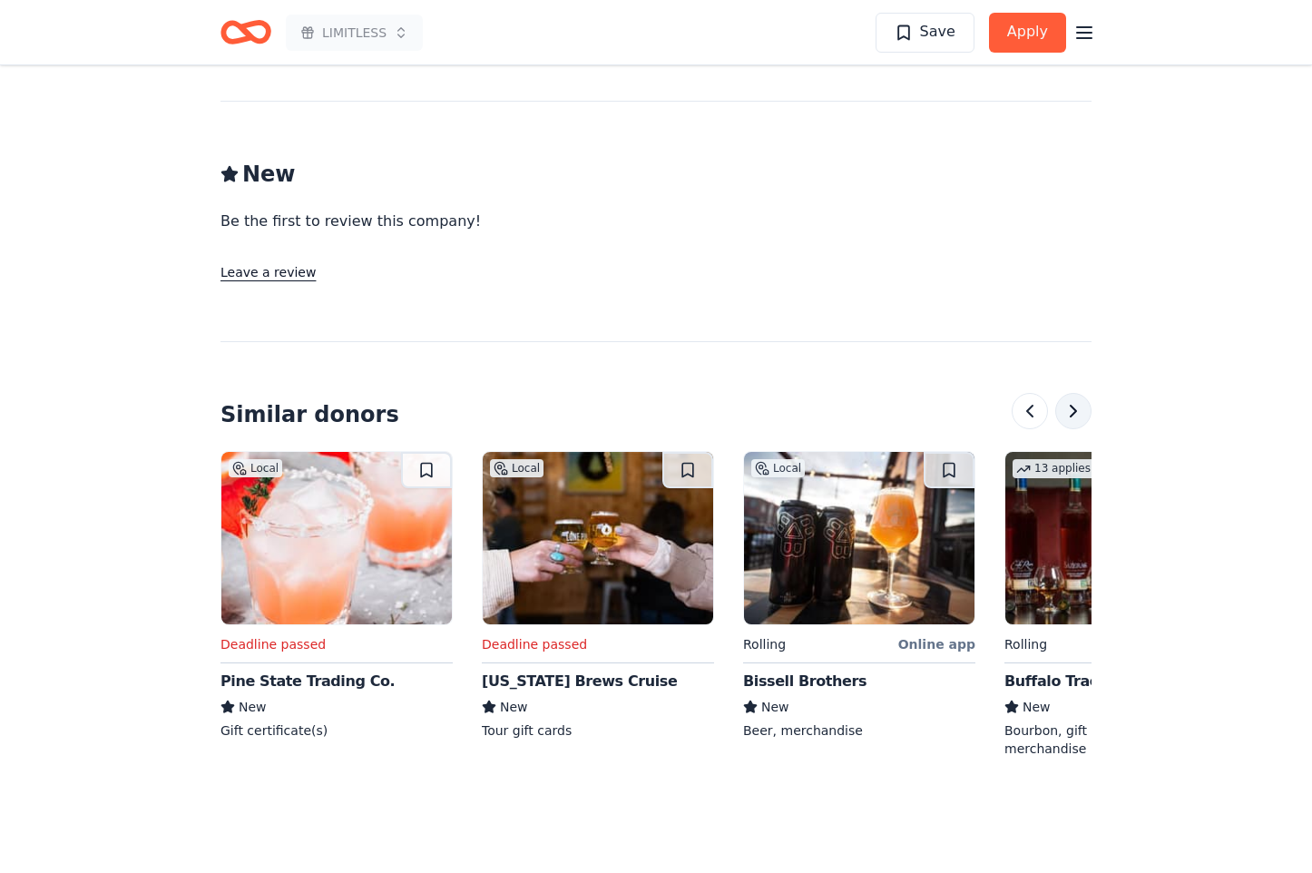
click at [1081, 393] on button at bounding box center [1073, 411] width 36 height 36
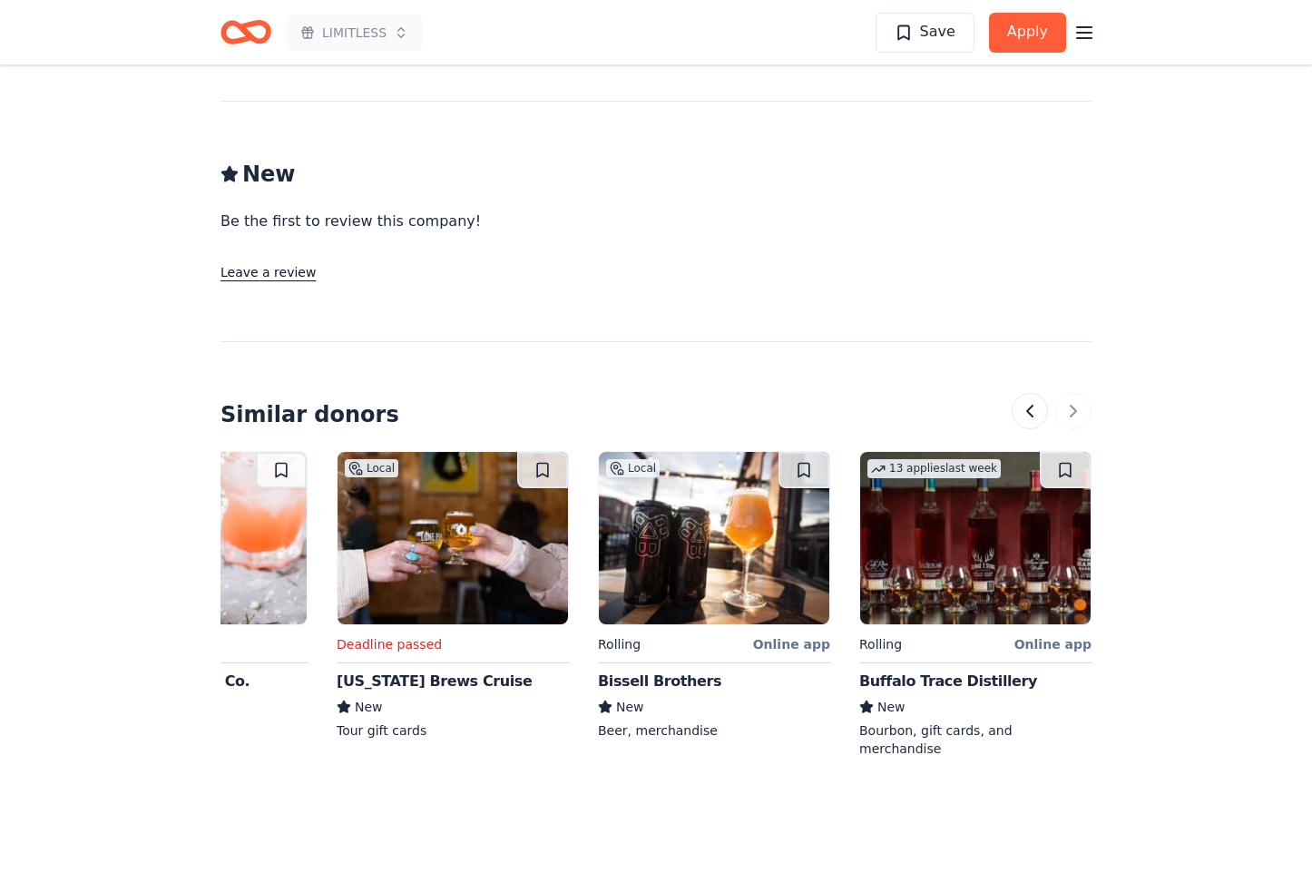
click at [1076, 393] on div at bounding box center [1052, 411] width 80 height 36
click at [1026, 393] on button at bounding box center [1030, 411] width 36 height 36
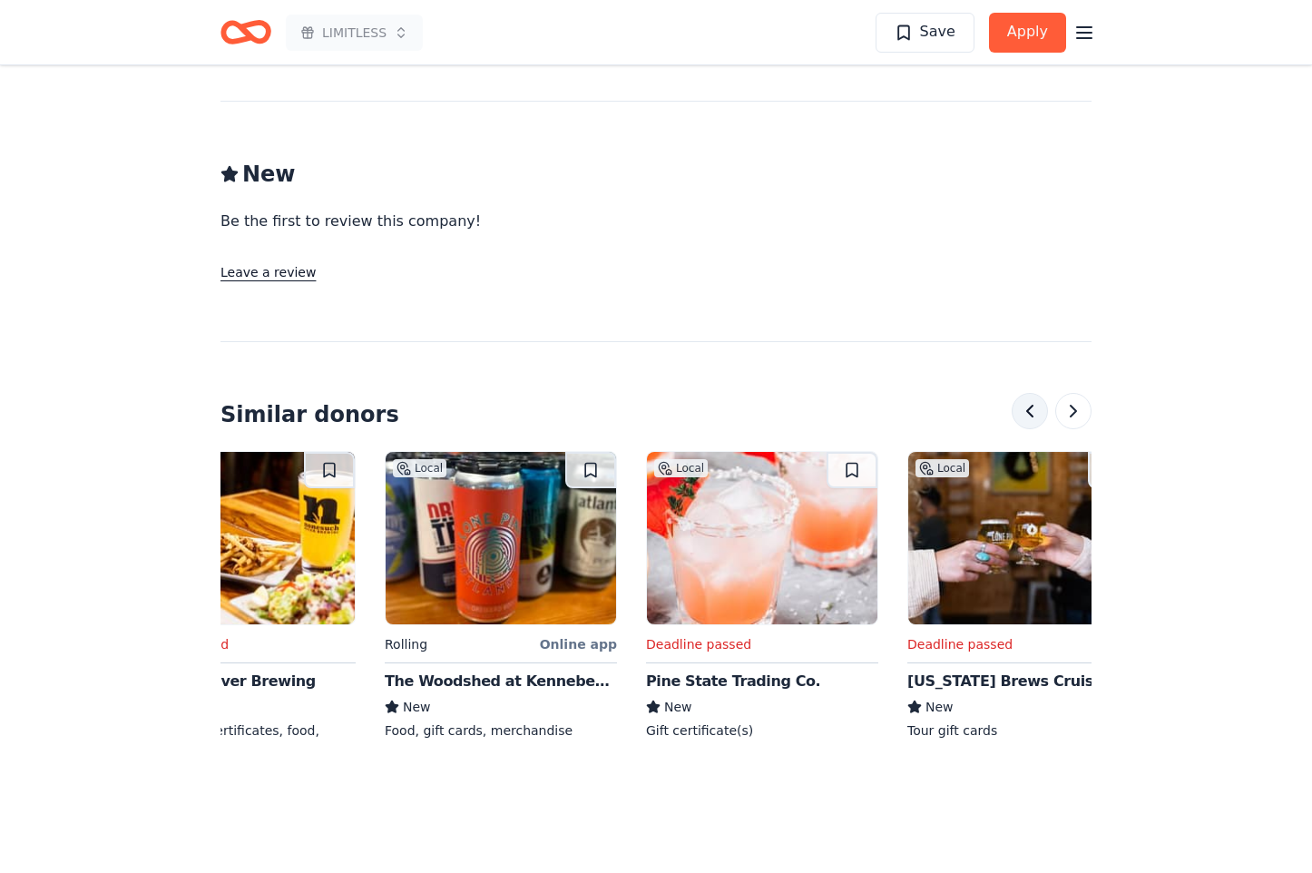
scroll to position [0, 1045]
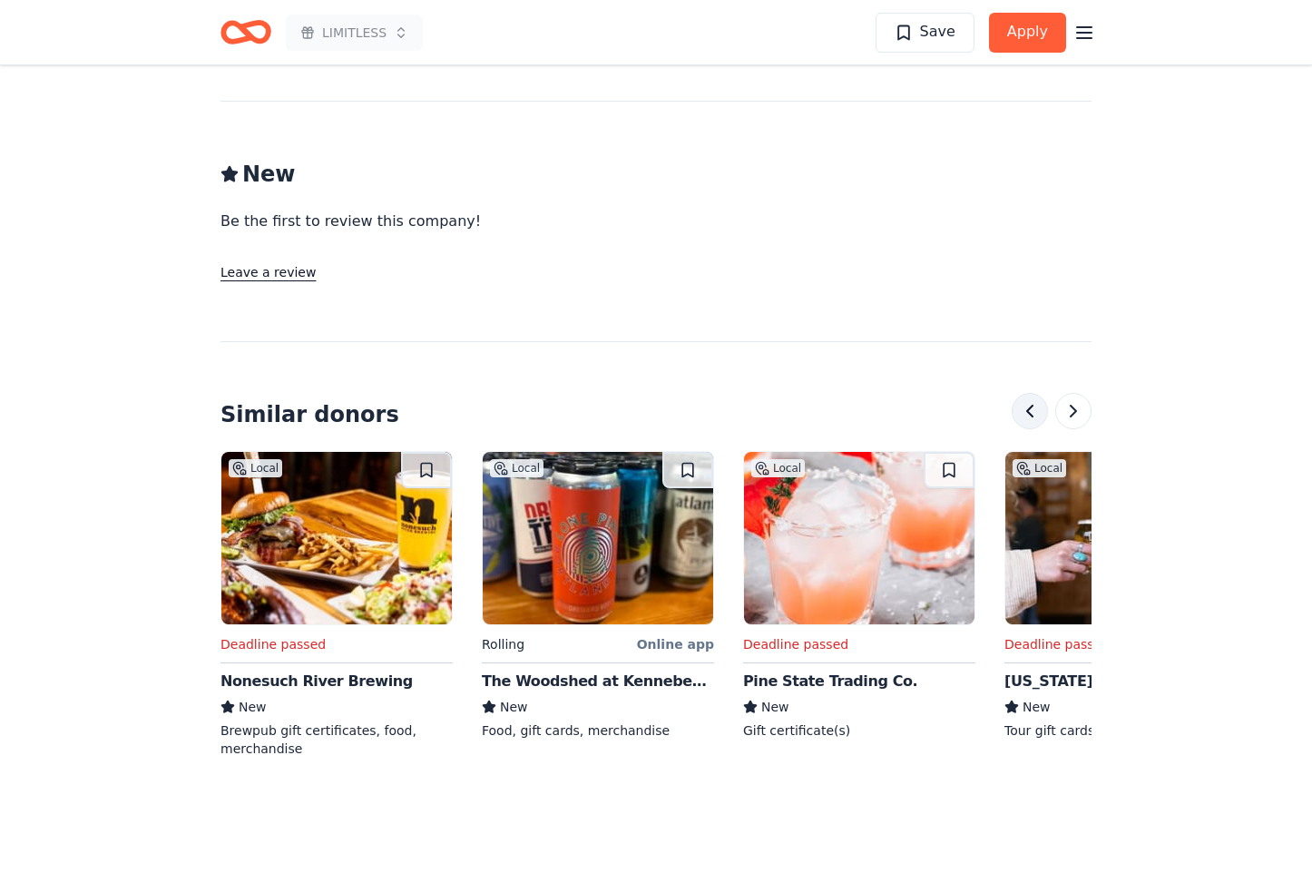
click at [1026, 393] on button at bounding box center [1030, 411] width 36 height 36
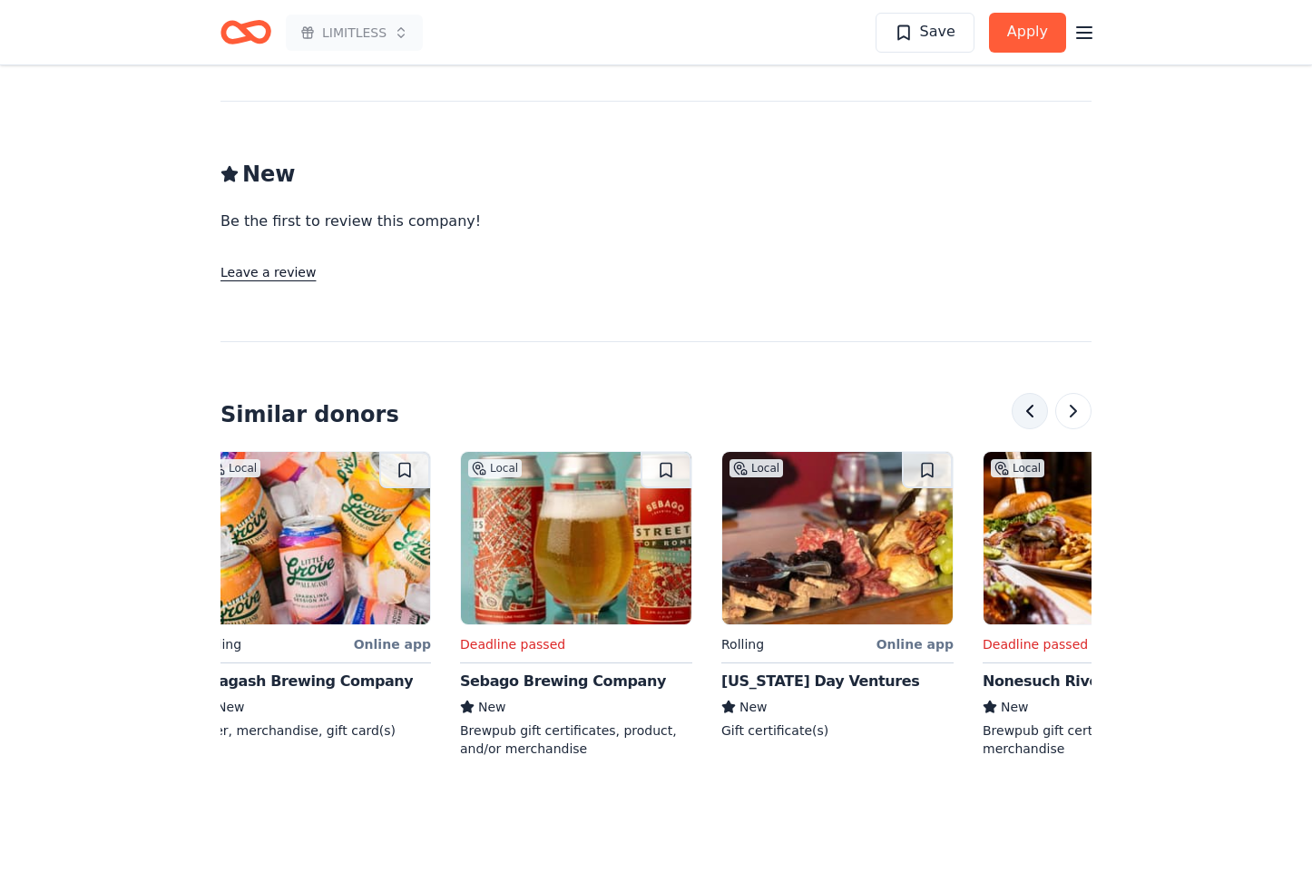
scroll to position [0, 261]
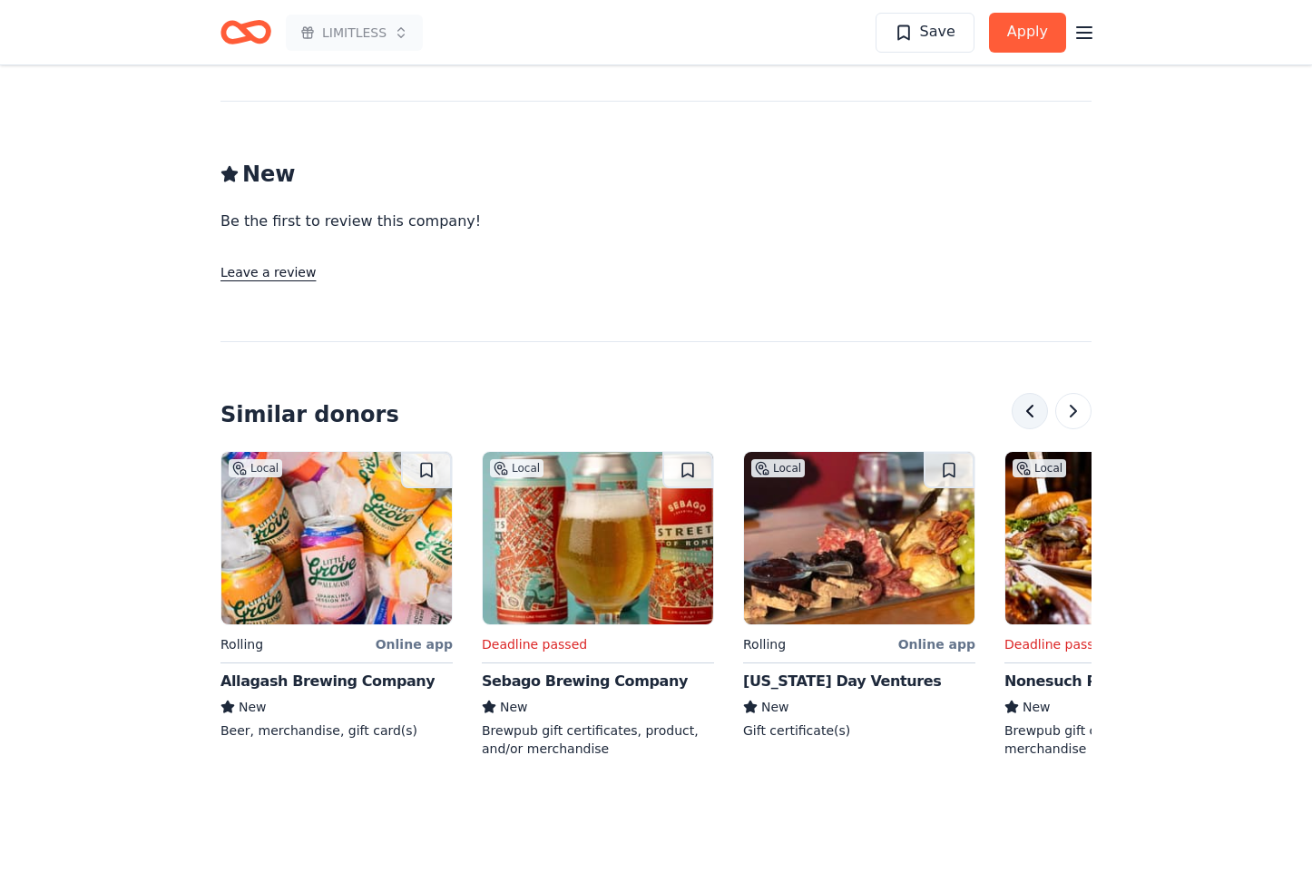
click at [1026, 393] on button at bounding box center [1030, 411] width 36 height 36
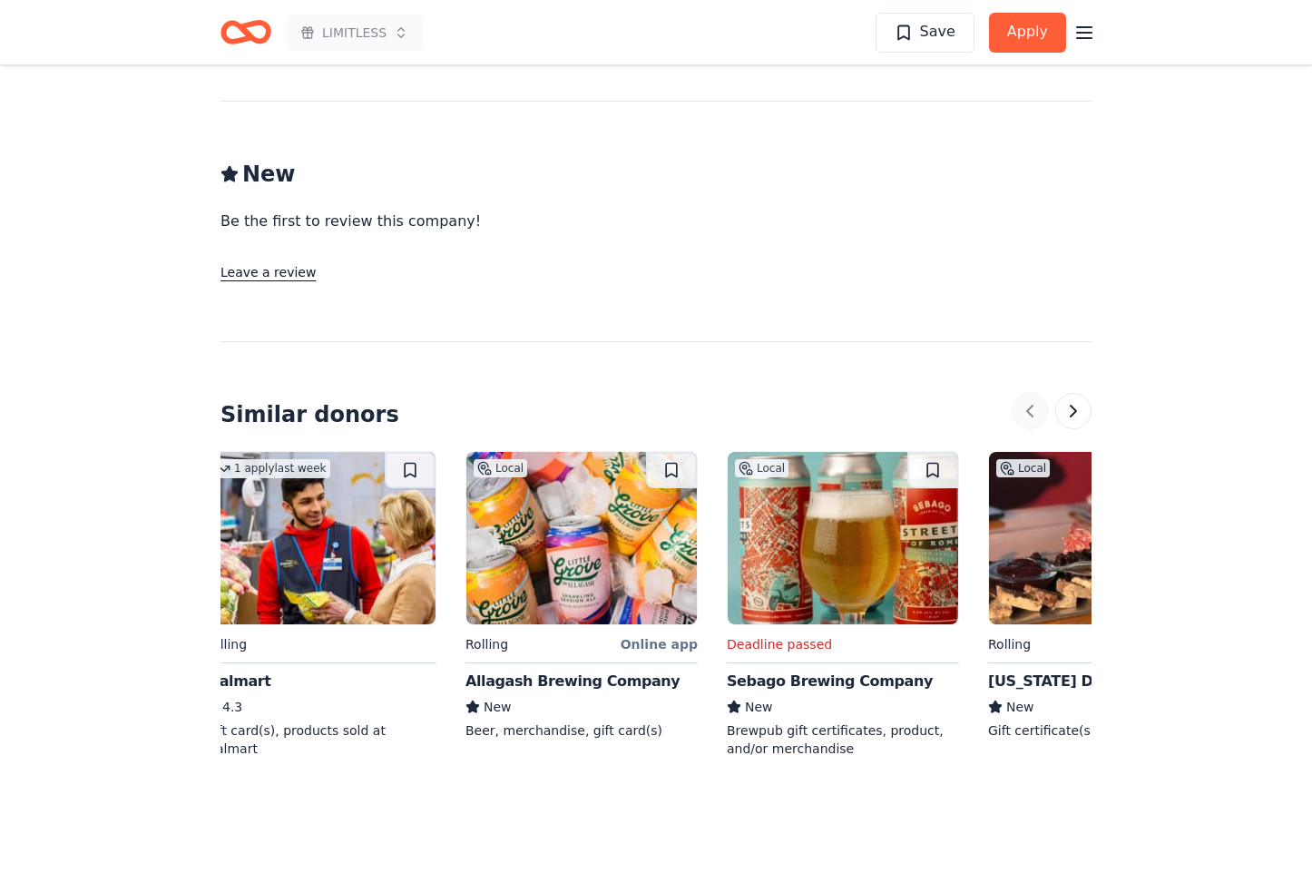
scroll to position [0, 0]
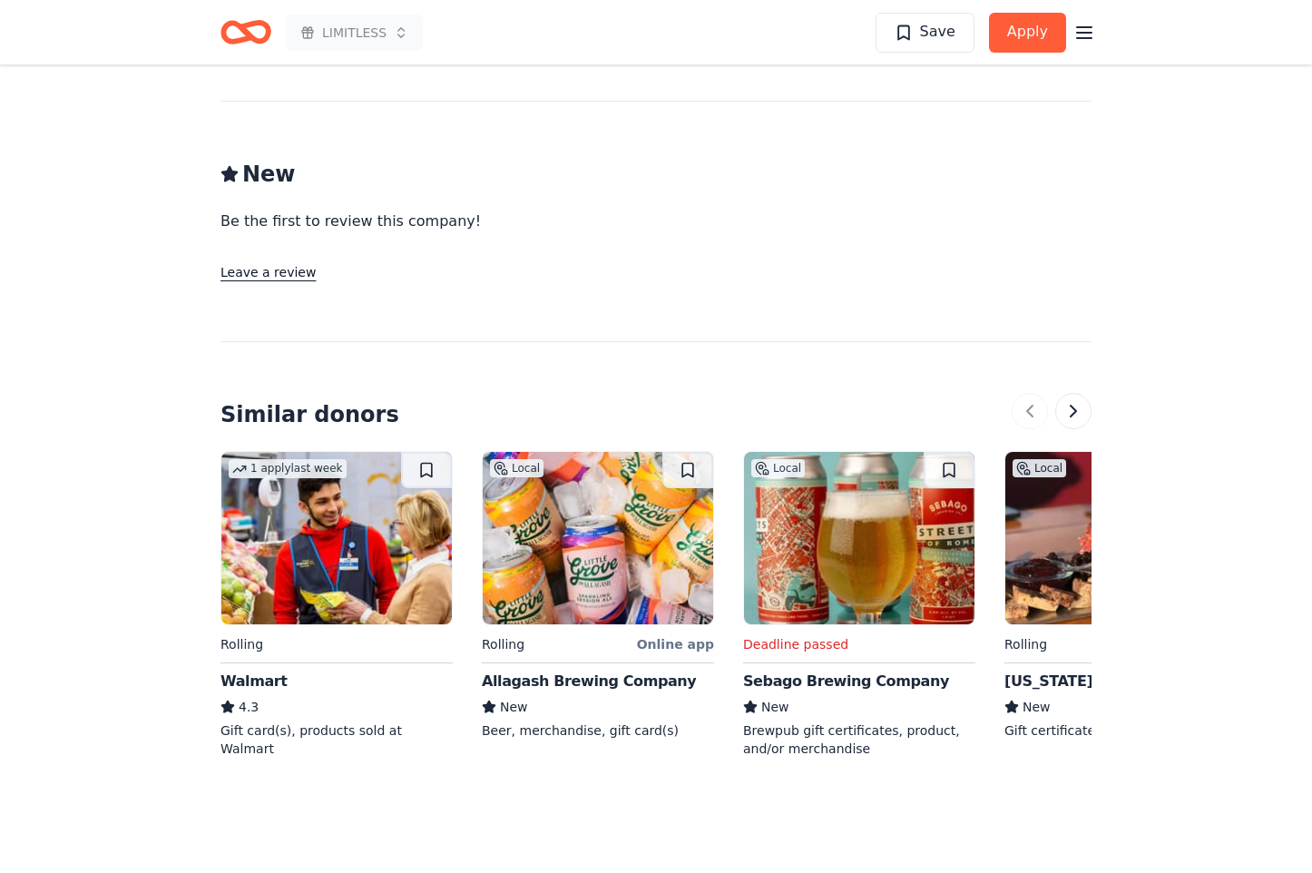
click at [260, 670] on div "Walmart" at bounding box center [253, 681] width 67 height 22
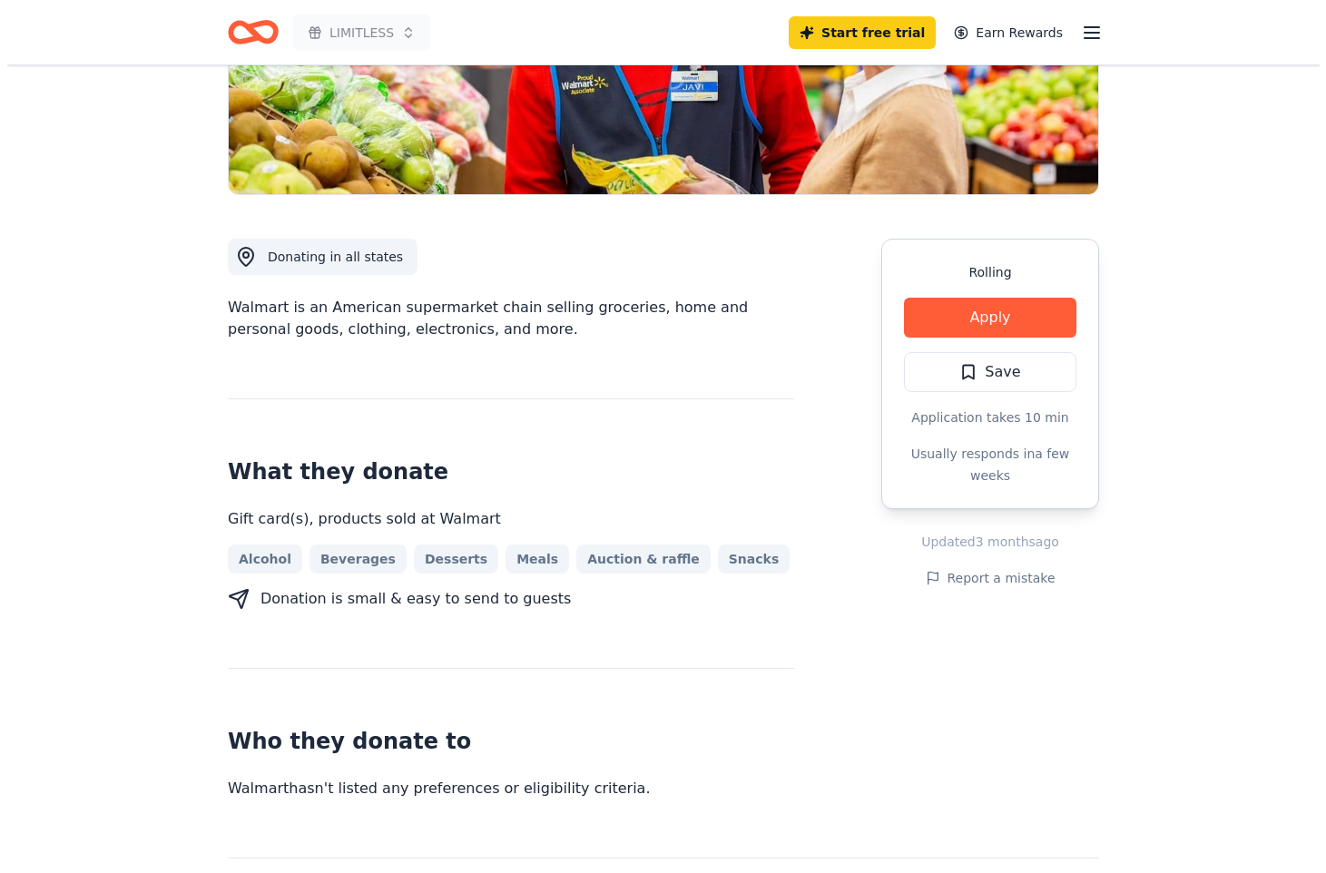
scroll to position [294, 0]
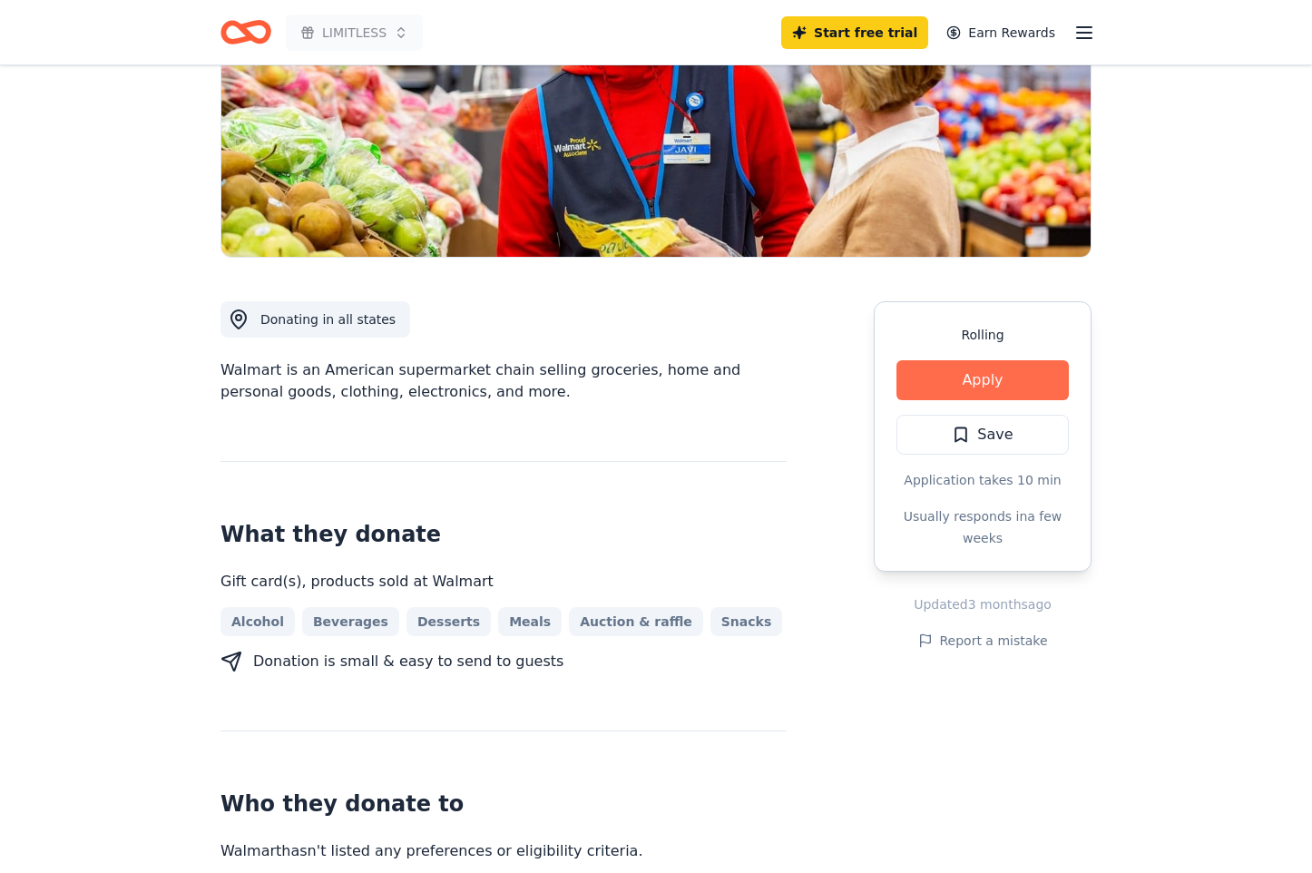
click at [998, 390] on button "Apply" at bounding box center [982, 380] width 172 height 40
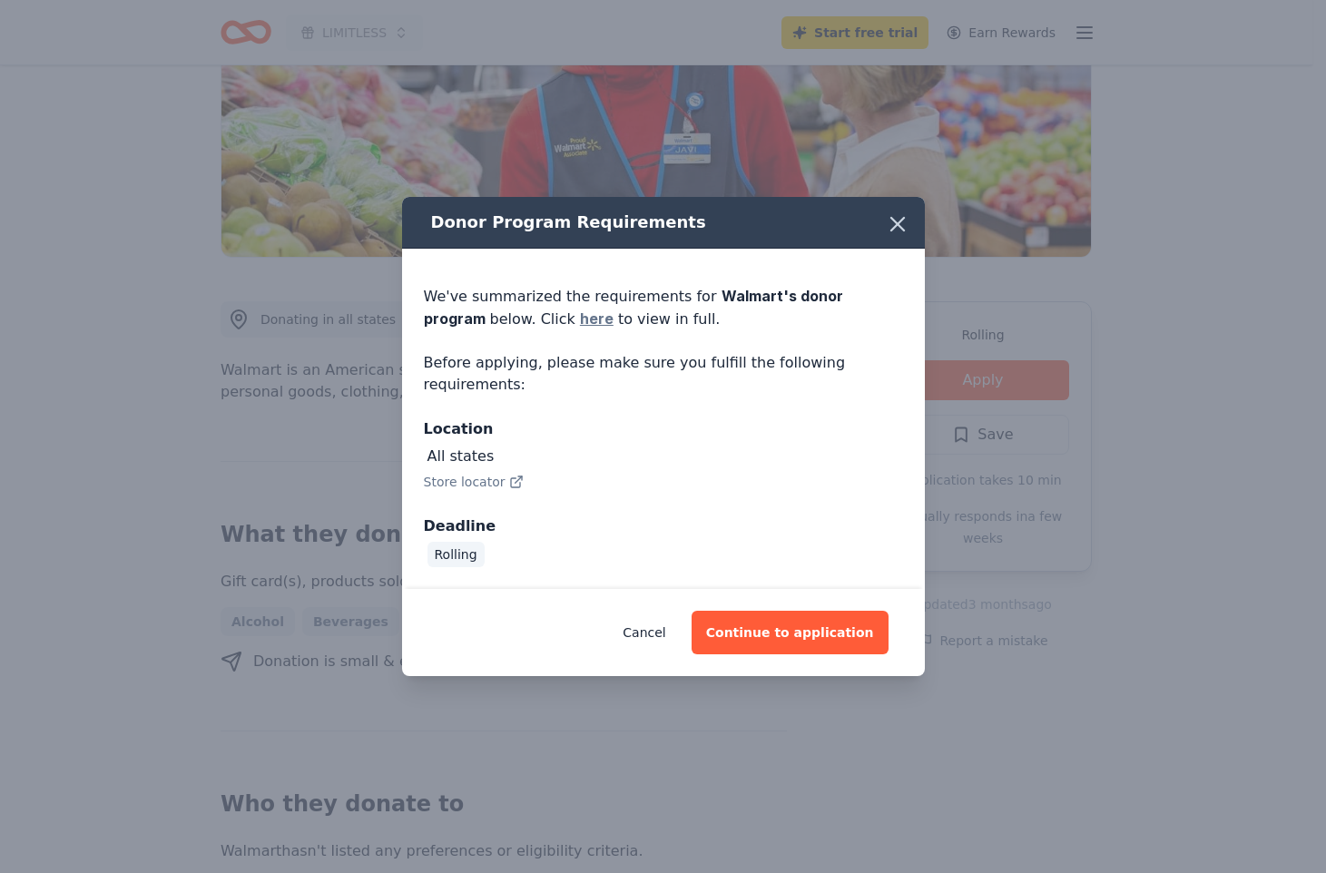
click at [580, 318] on link "here" at bounding box center [597, 319] width 34 height 22
